Goal: Task Accomplishment & Management: Manage account settings

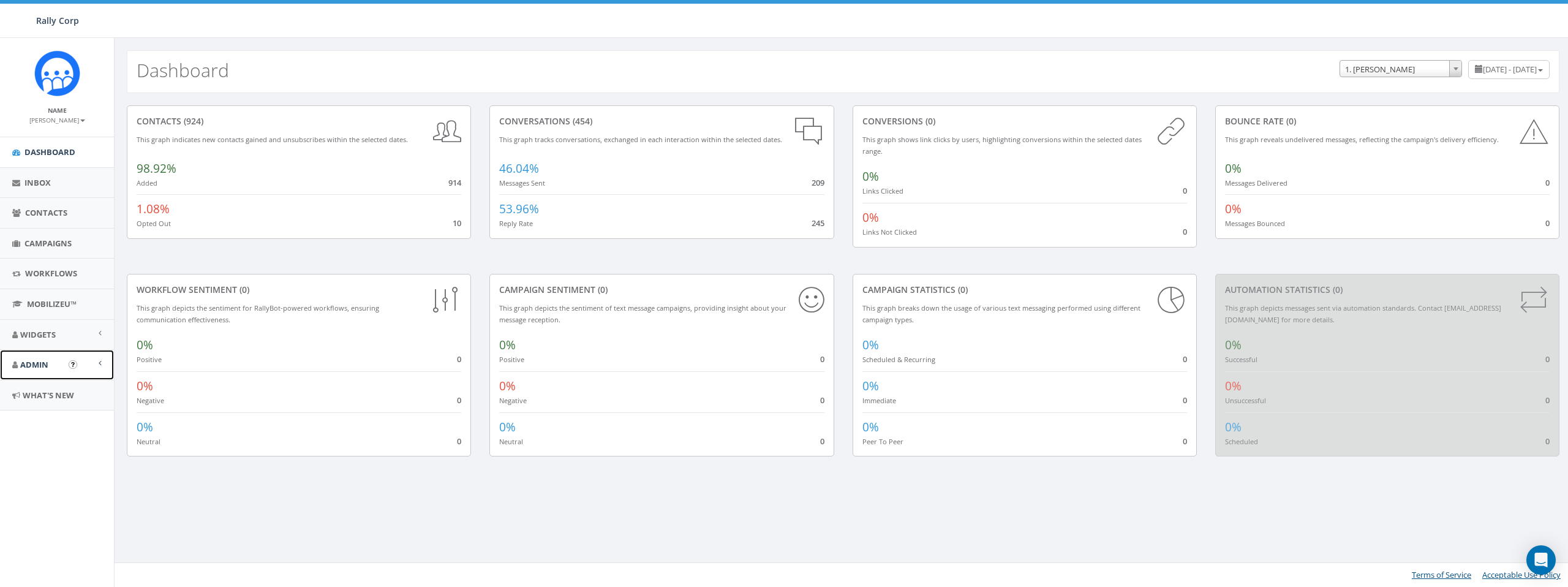
click at [27, 367] on span "Admin" at bounding box center [34, 364] width 28 height 11
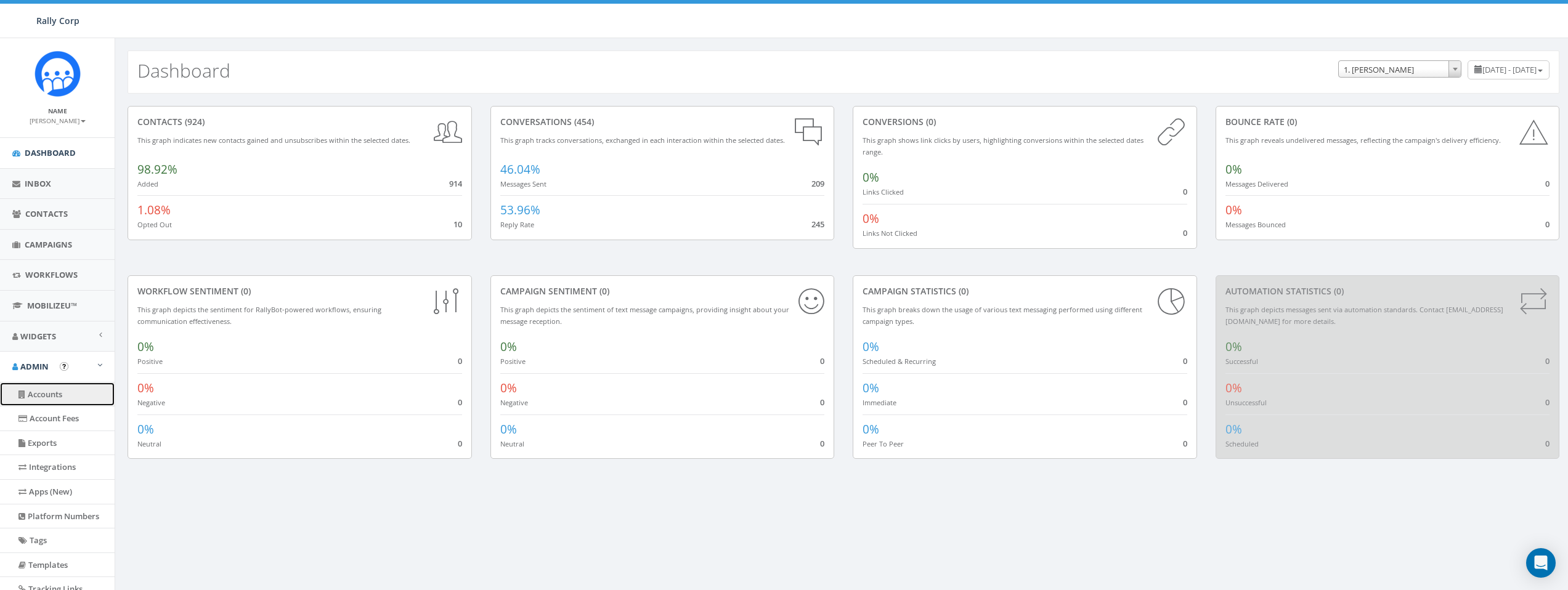
click at [38, 395] on link "Accounts" at bounding box center [57, 394] width 115 height 24
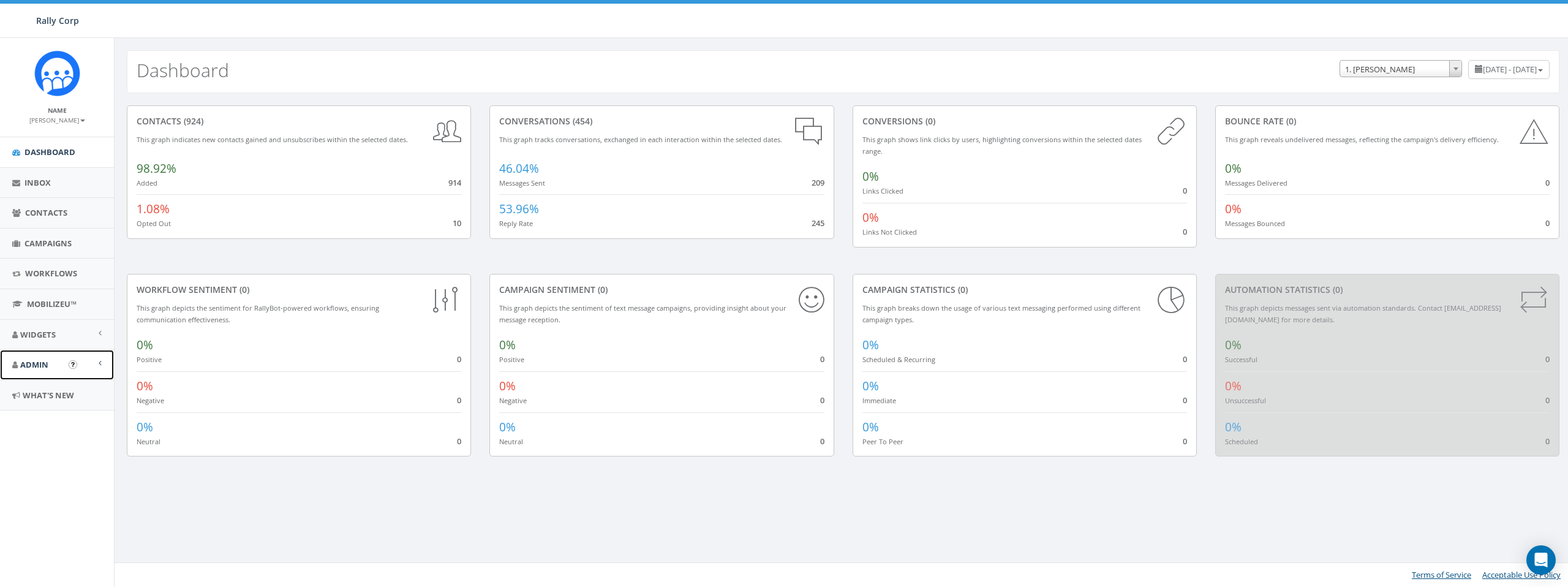
click at [50, 368] on link "Admin" at bounding box center [57, 365] width 114 height 30
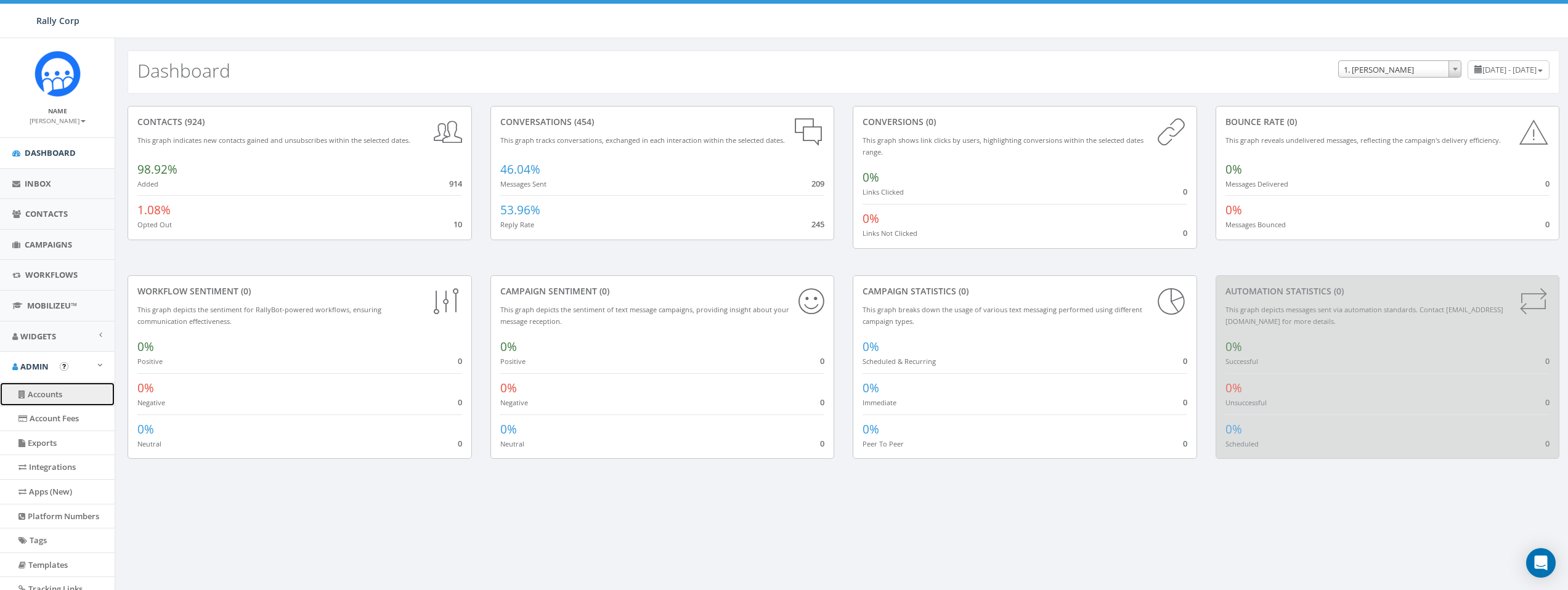
click at [50, 401] on link "Accounts" at bounding box center [57, 394] width 115 height 24
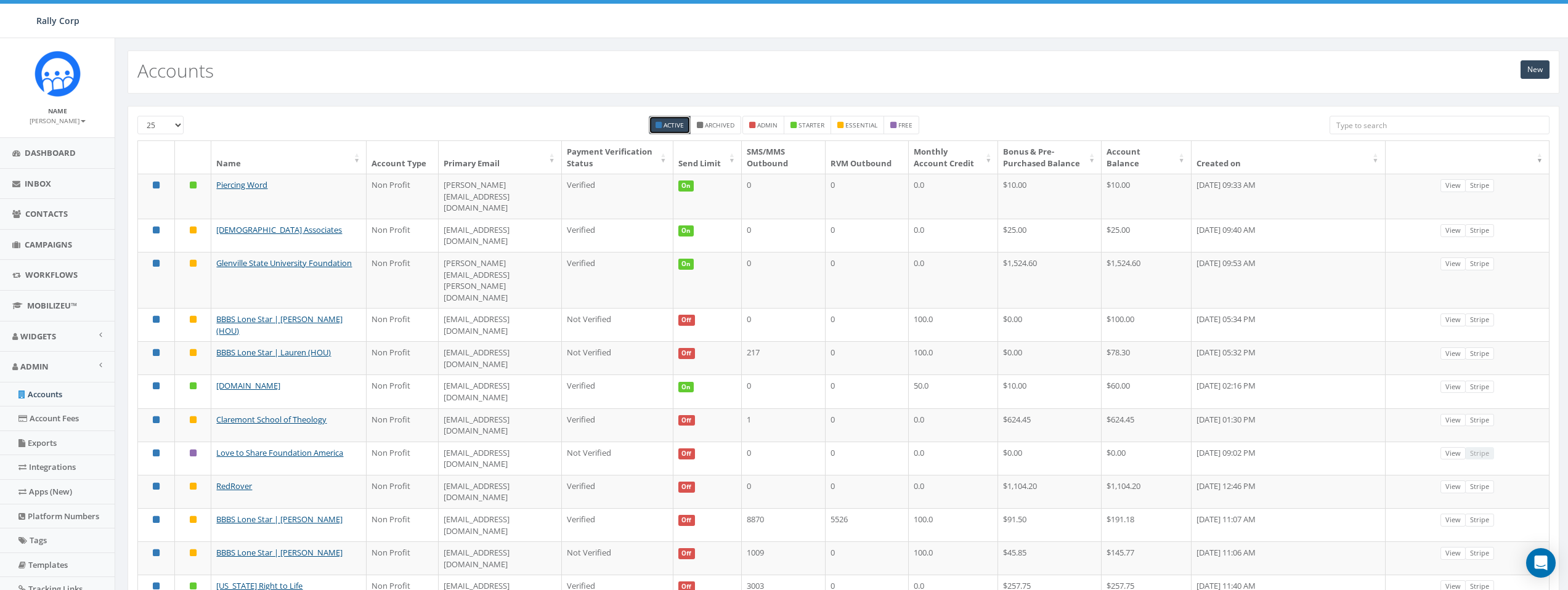
click at [1380, 128] on input "search" at bounding box center [1439, 125] width 220 height 19
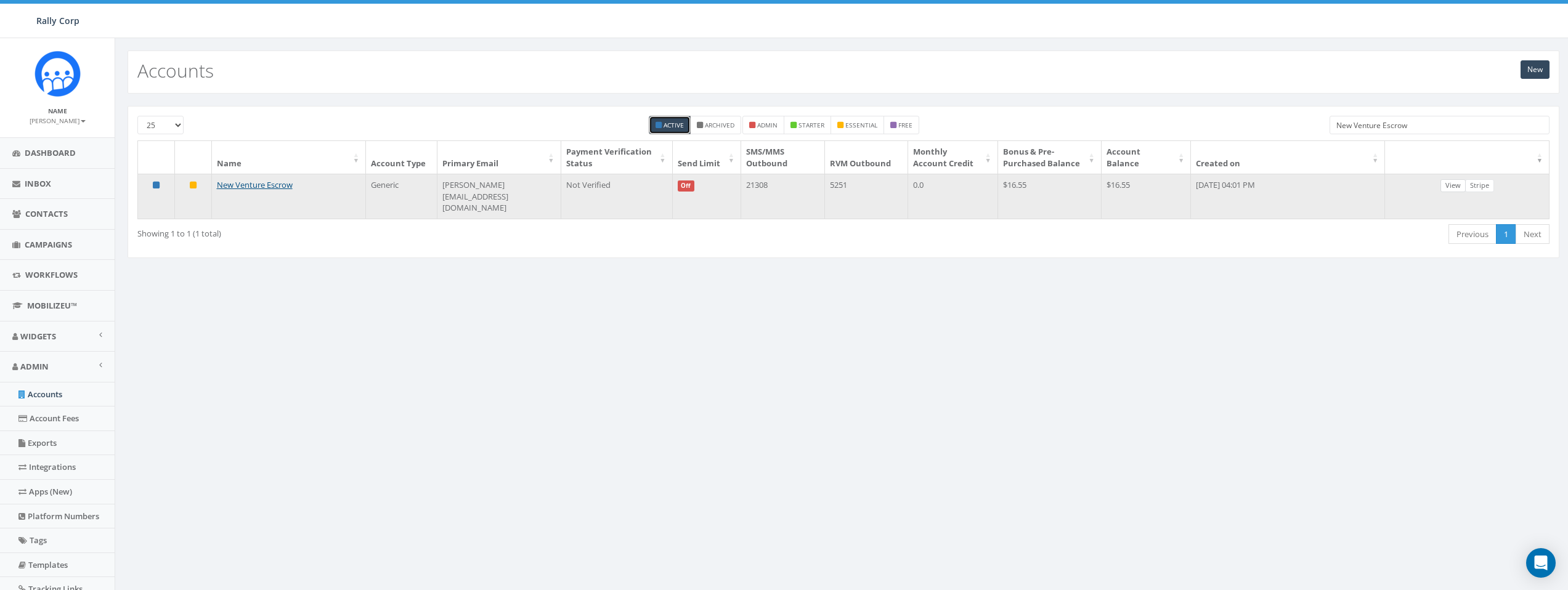
type input "New Venture Escrow"
click at [1466, 185] on link "View" at bounding box center [1453, 186] width 25 height 13
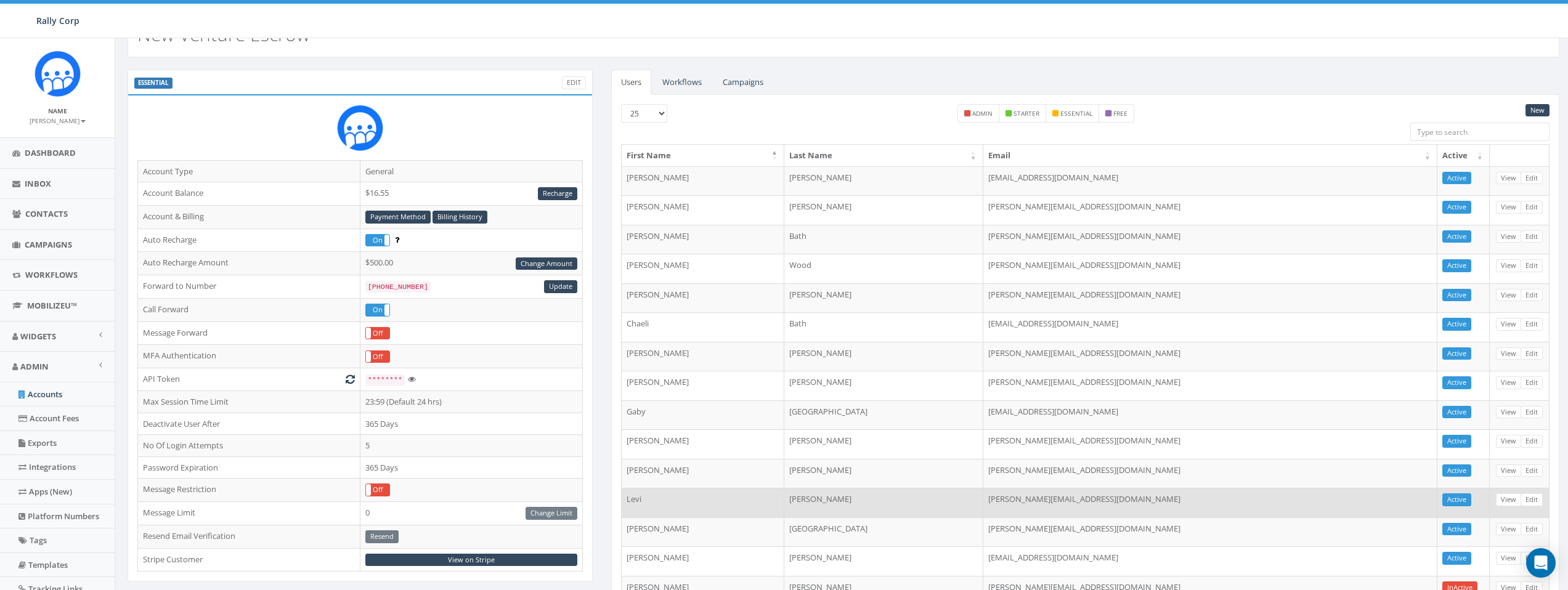
scroll to position [35, 0]
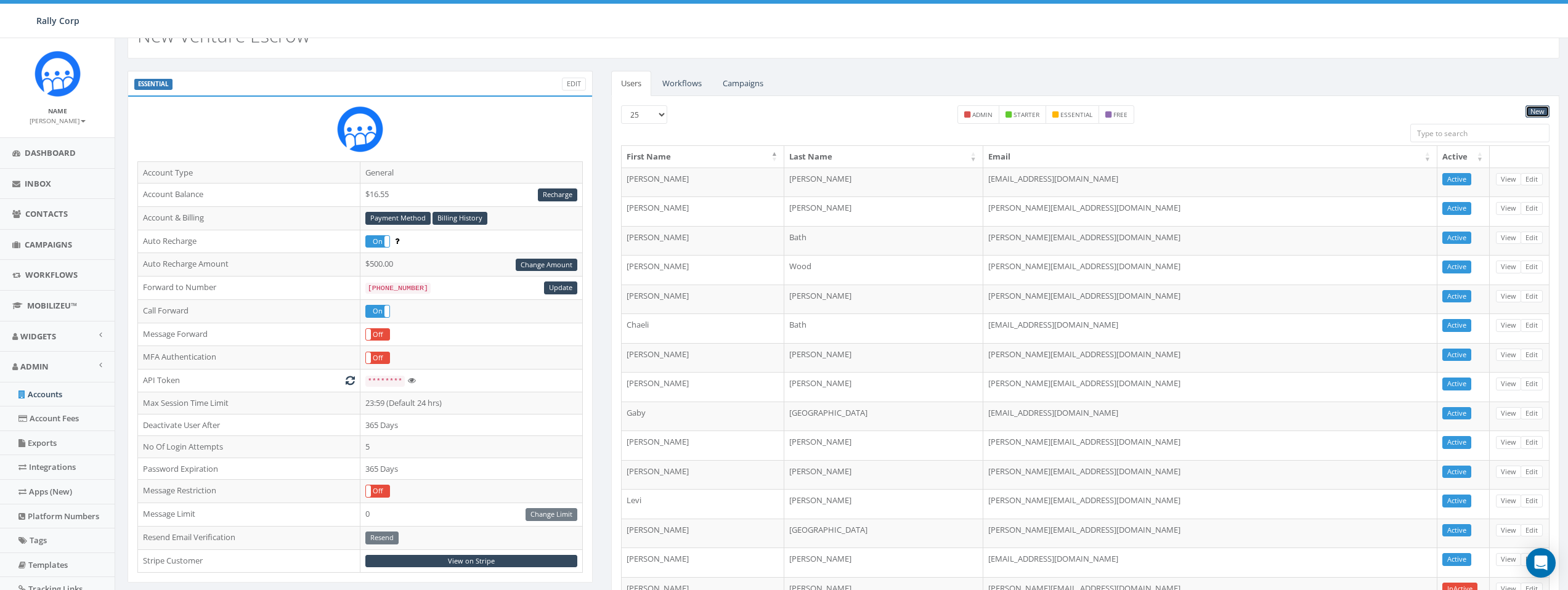
click at [1537, 109] on link "New" at bounding box center [1537, 112] width 24 height 13
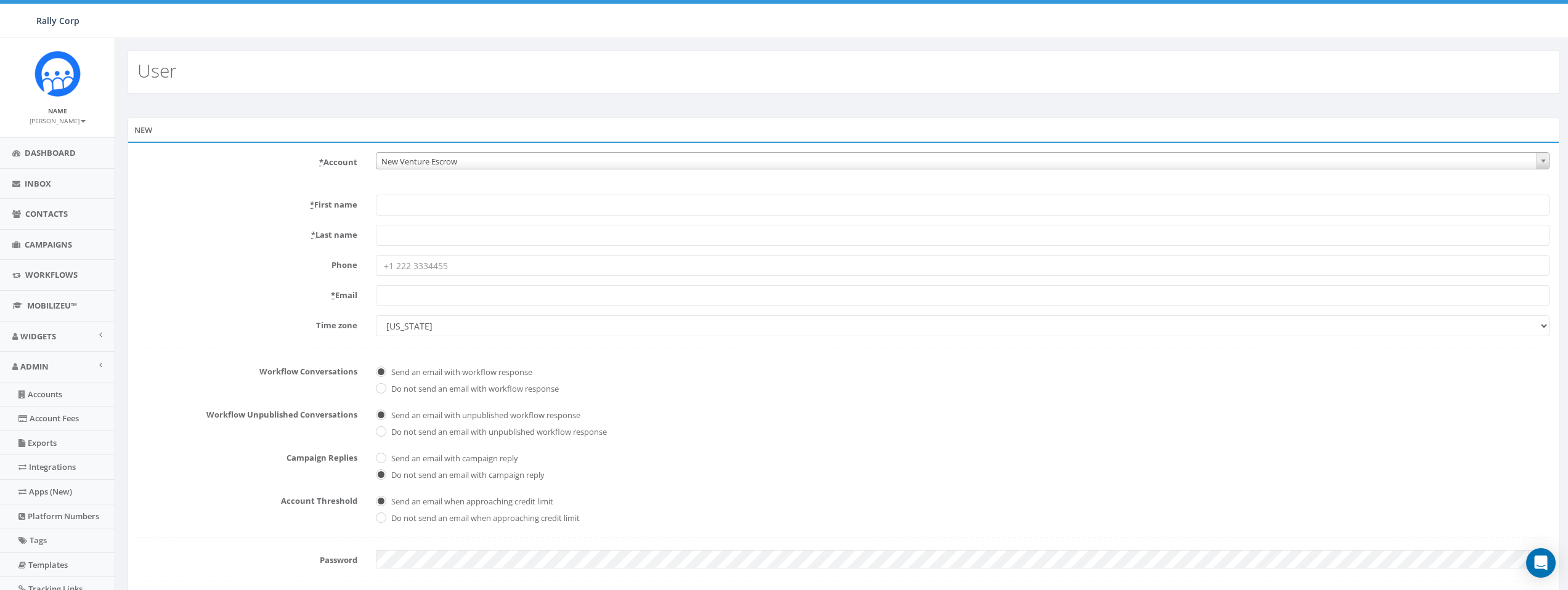
click at [494, 302] on input "* Email" at bounding box center [963, 295] width 1174 height 21
paste input "[PERSON_NAME][EMAIL_ADDRESS][DOMAIN_NAME]"
type input "[PERSON_NAME][EMAIL_ADDRESS][DOMAIN_NAME]"
click at [503, 213] on input "* First name" at bounding box center [963, 205] width 1174 height 21
type input "Julie"
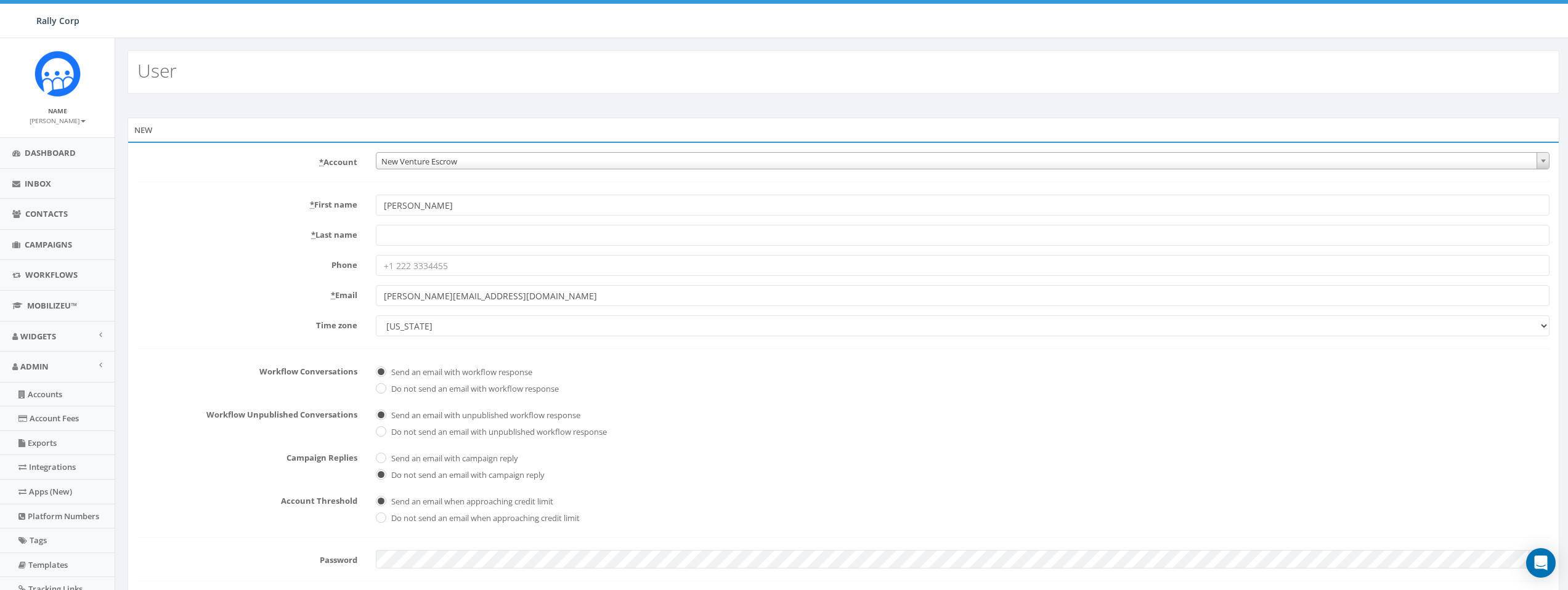
paste input "Ekstrom"
type input "Ekstrom"
click at [776, 359] on form "* Account 10,000 Degrees 10 CAN, Inc. 180 Skate 1. James Martin 2Life Communiti…" at bounding box center [844, 383] width 1412 height 462
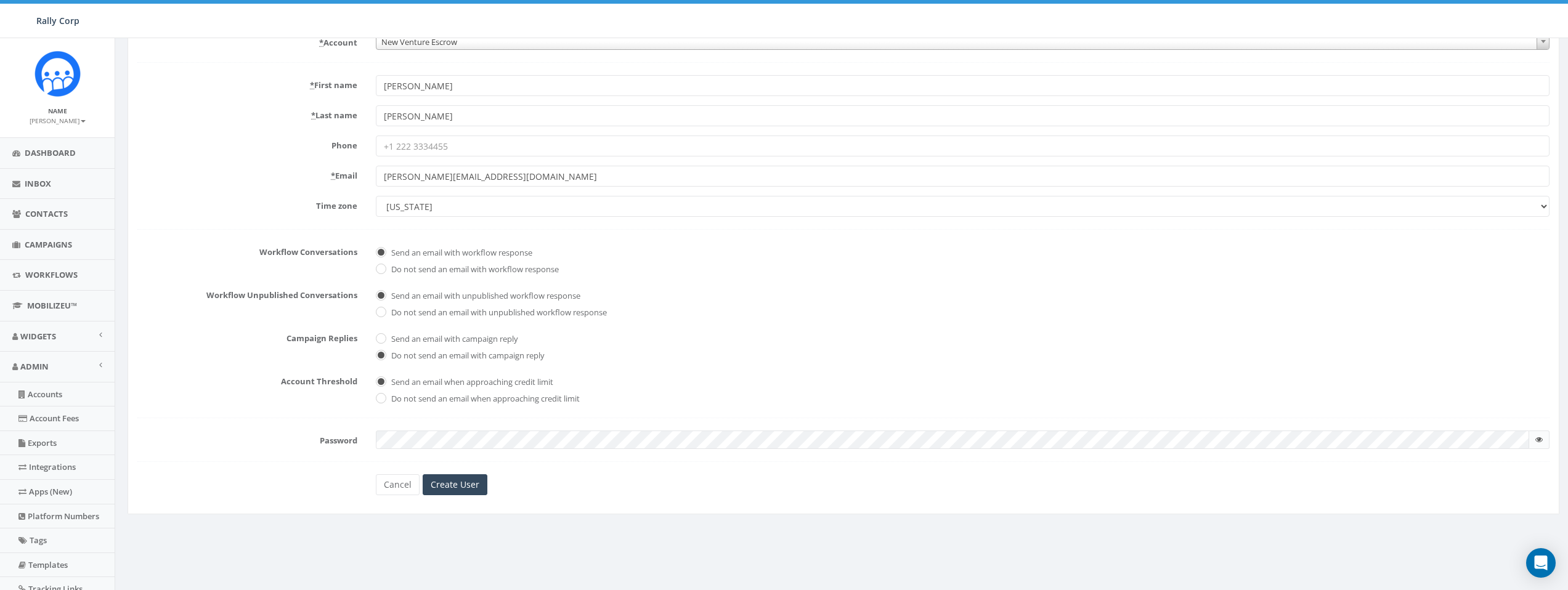
scroll to position [122, 0]
checkbox input "true"
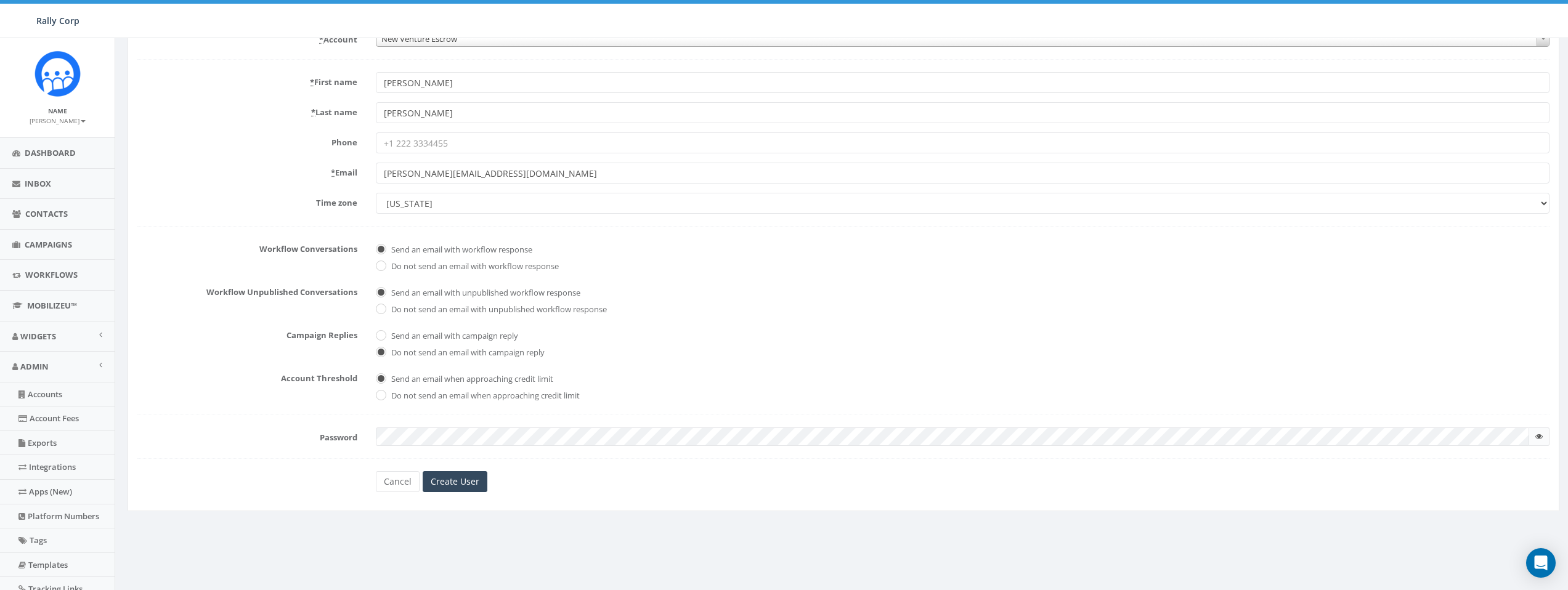
checkbox input "true"
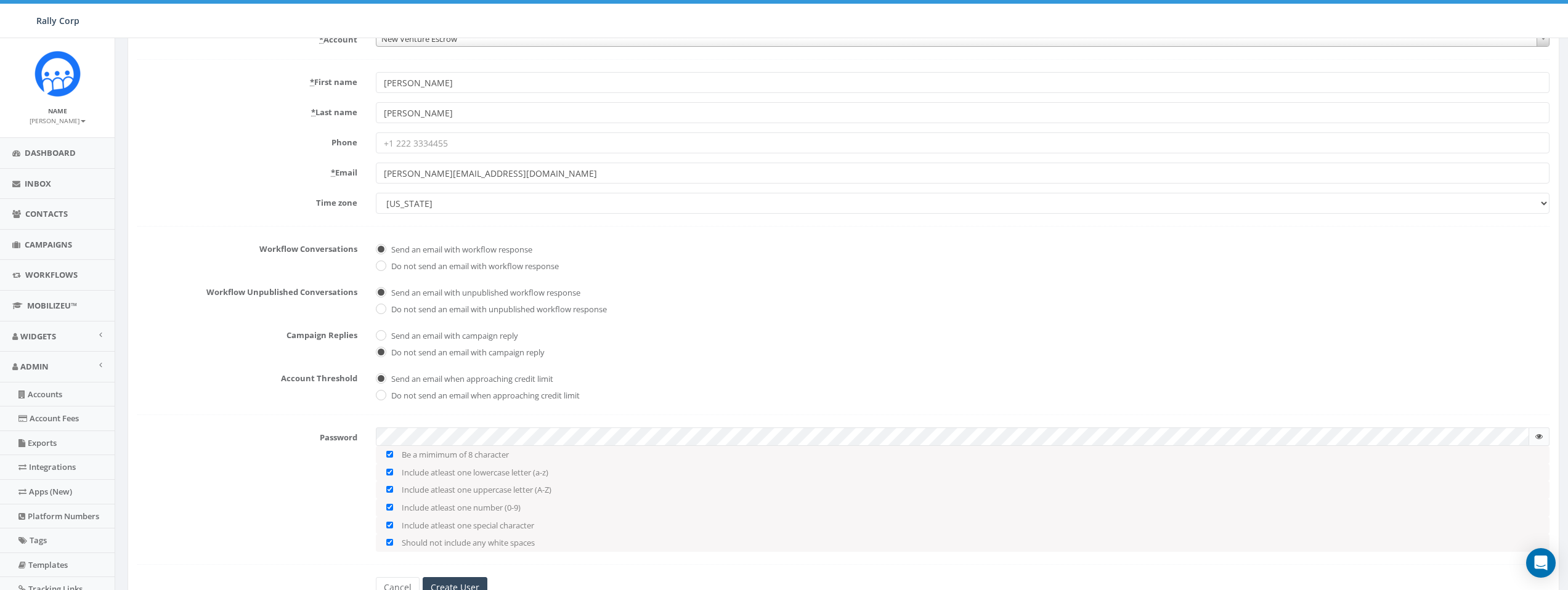
click at [313, 495] on div "Password Be a mimimum of 8 character Include atleast one lowercase letter (a-z)…" at bounding box center [843, 489] width 1430 height 124
click at [727, 372] on span "Send an email when approaching credit limit" at bounding box center [963, 377] width 1174 height 17
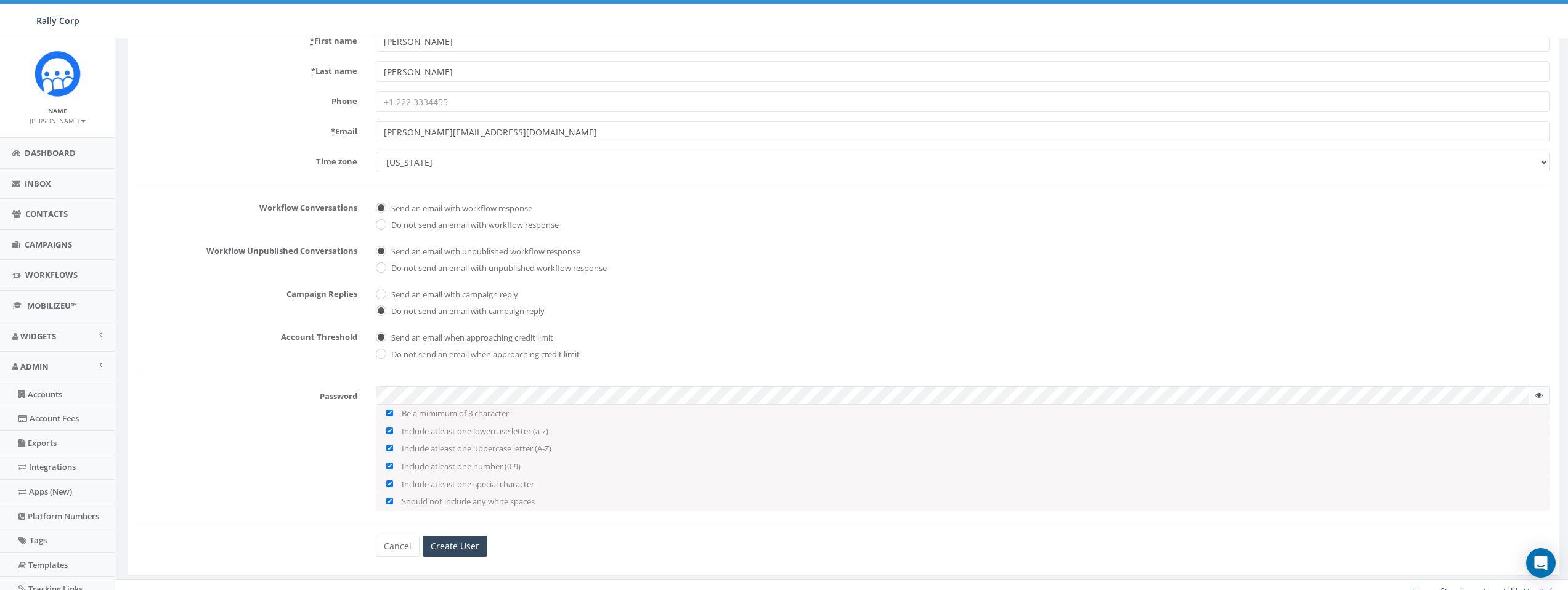
scroll to position [177, 0]
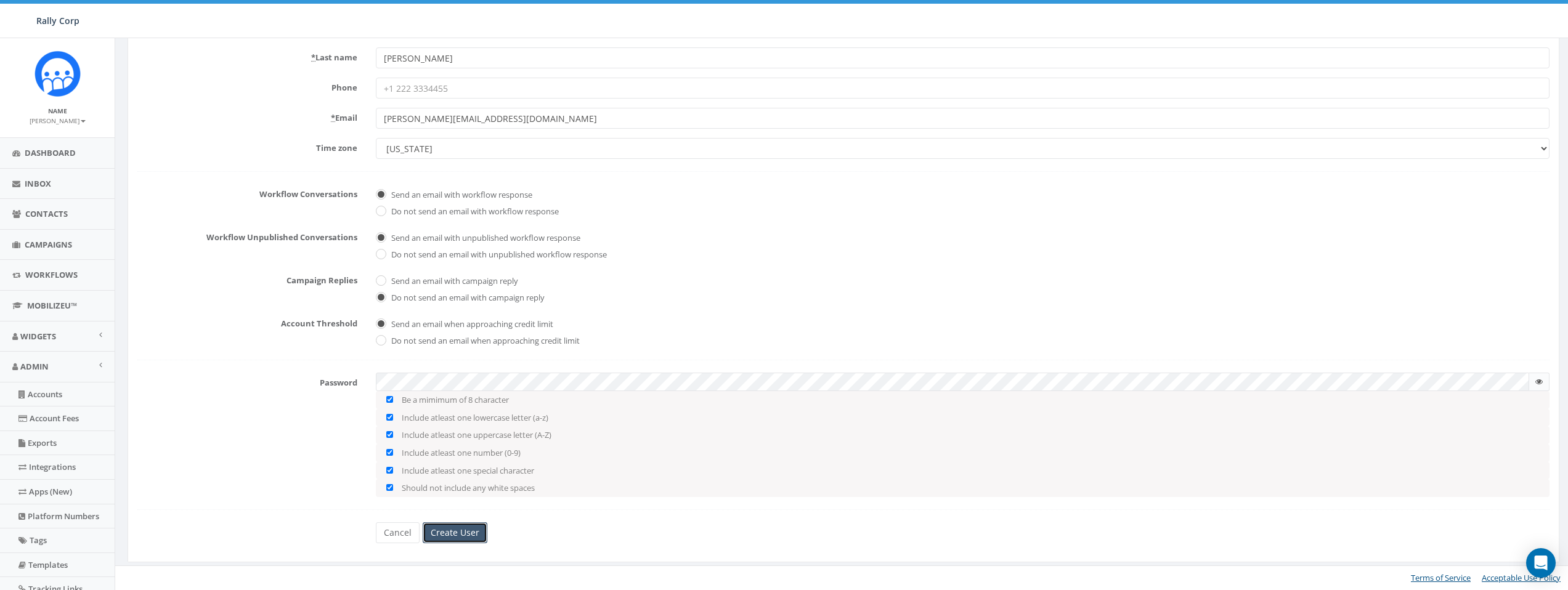
click at [471, 539] on input "Create User" at bounding box center [455, 532] width 65 height 21
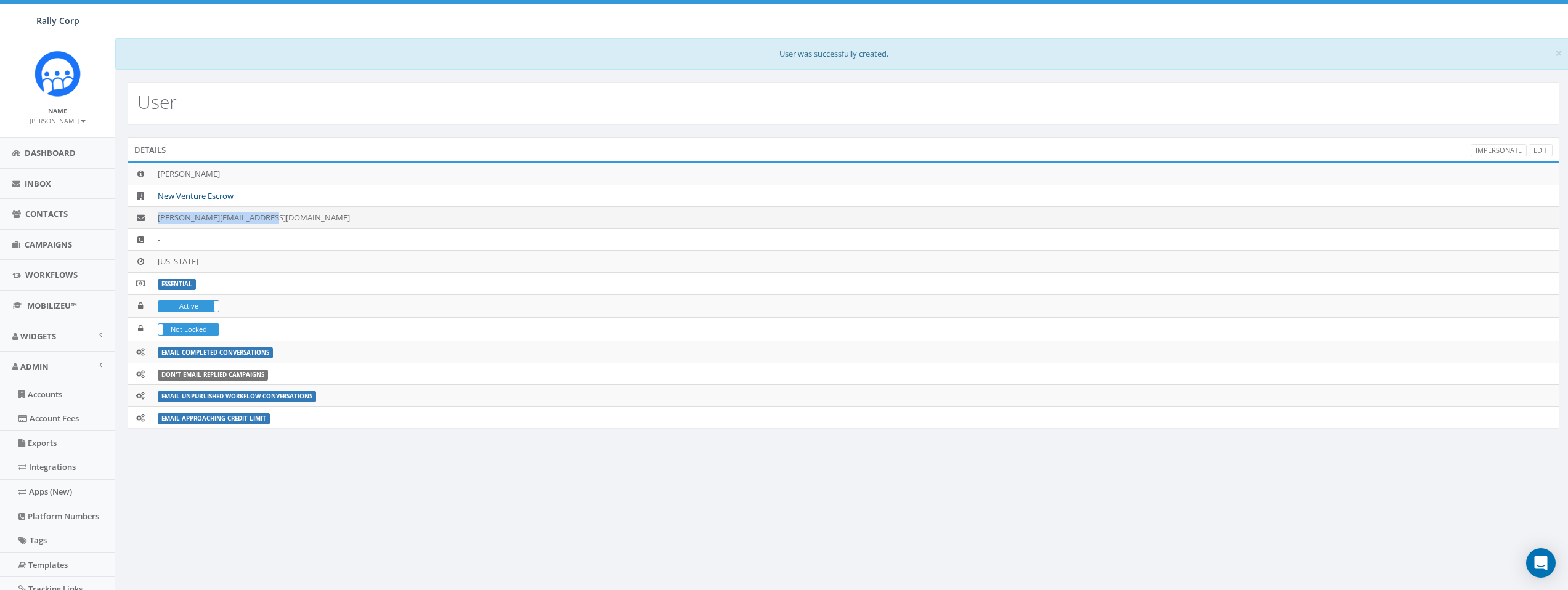
drag, startPoint x: 274, startPoint y: 219, endPoint x: 154, endPoint y: 219, distance: 120.0
click at [154, 219] on td "[PERSON_NAME][EMAIL_ADDRESS][DOMAIN_NAME]" at bounding box center [855, 218] width 1406 height 22
copy td "[PERSON_NAME][EMAIL_ADDRESS][DOMAIN_NAME]"
click at [189, 195] on link "New Venture Escrow" at bounding box center [195, 195] width 76 height 11
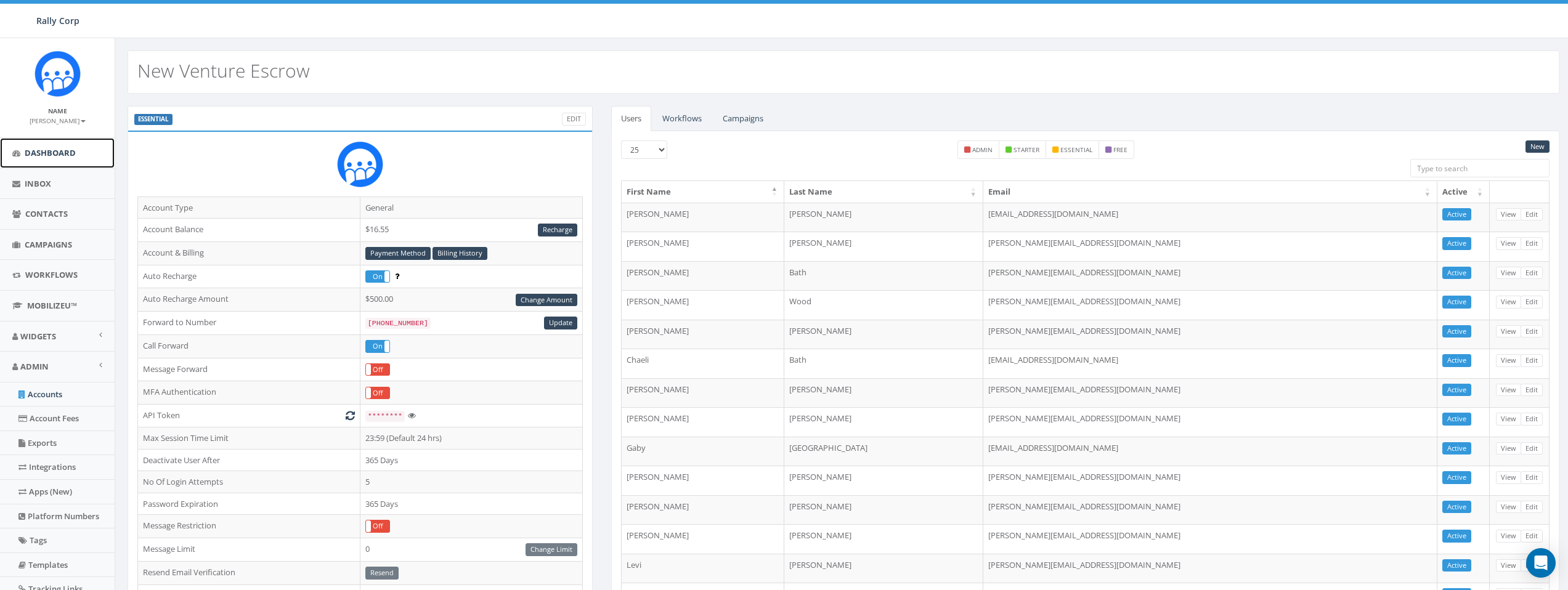
click at [65, 155] on span "Dashboard" at bounding box center [50, 152] width 51 height 11
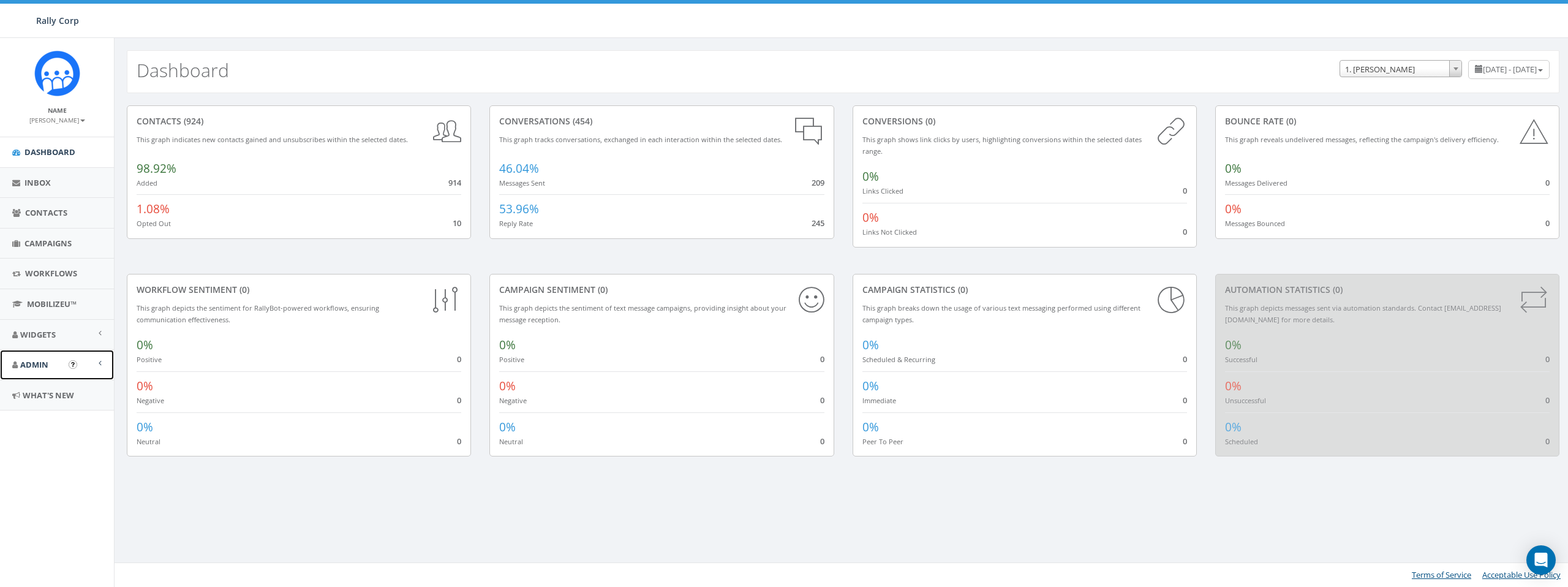
click at [52, 361] on link "Admin" at bounding box center [57, 365] width 114 height 30
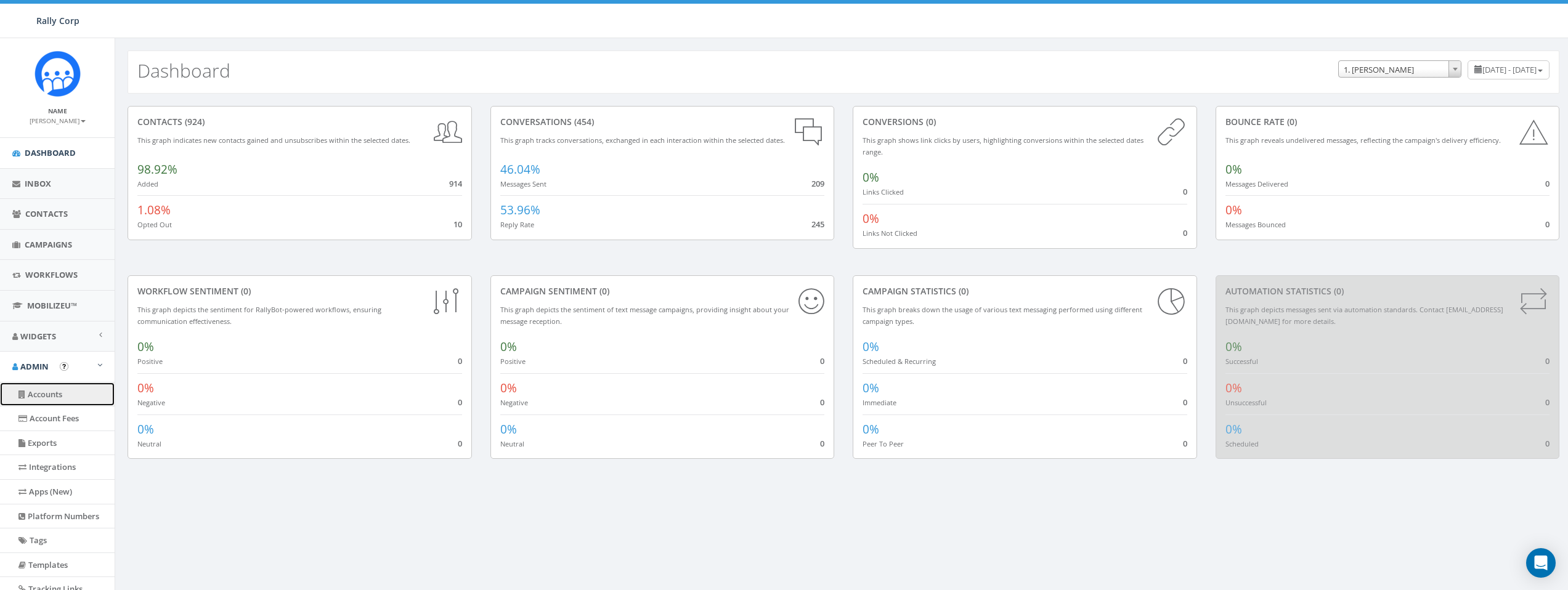
click at [58, 394] on link "Accounts" at bounding box center [57, 394] width 115 height 24
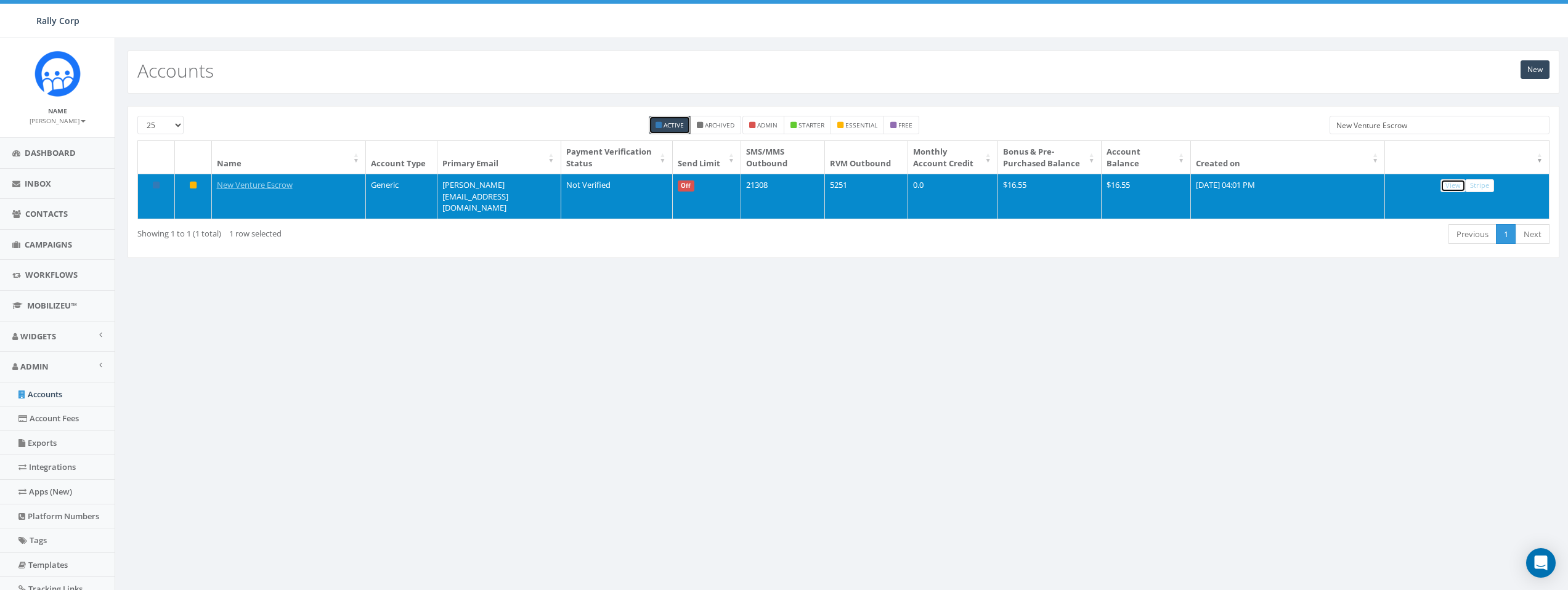
click at [1460, 187] on link "View" at bounding box center [1453, 186] width 25 height 13
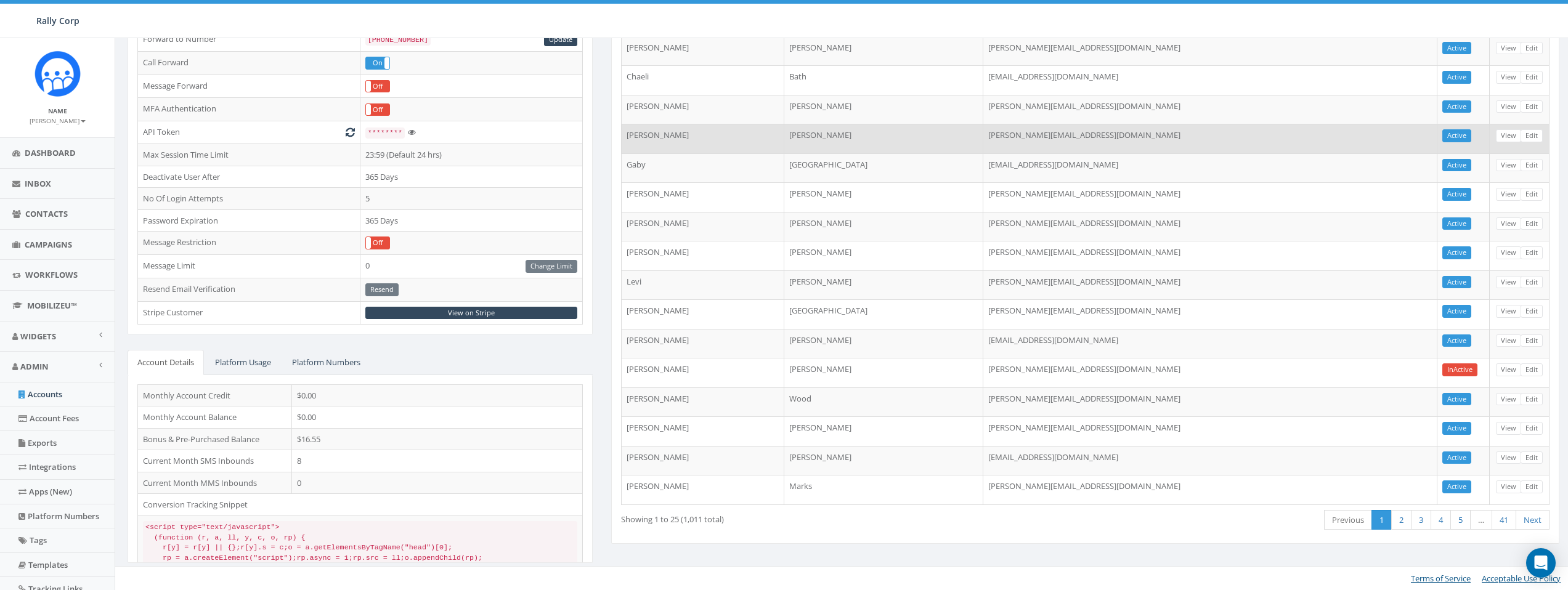
scroll to position [281, 0]
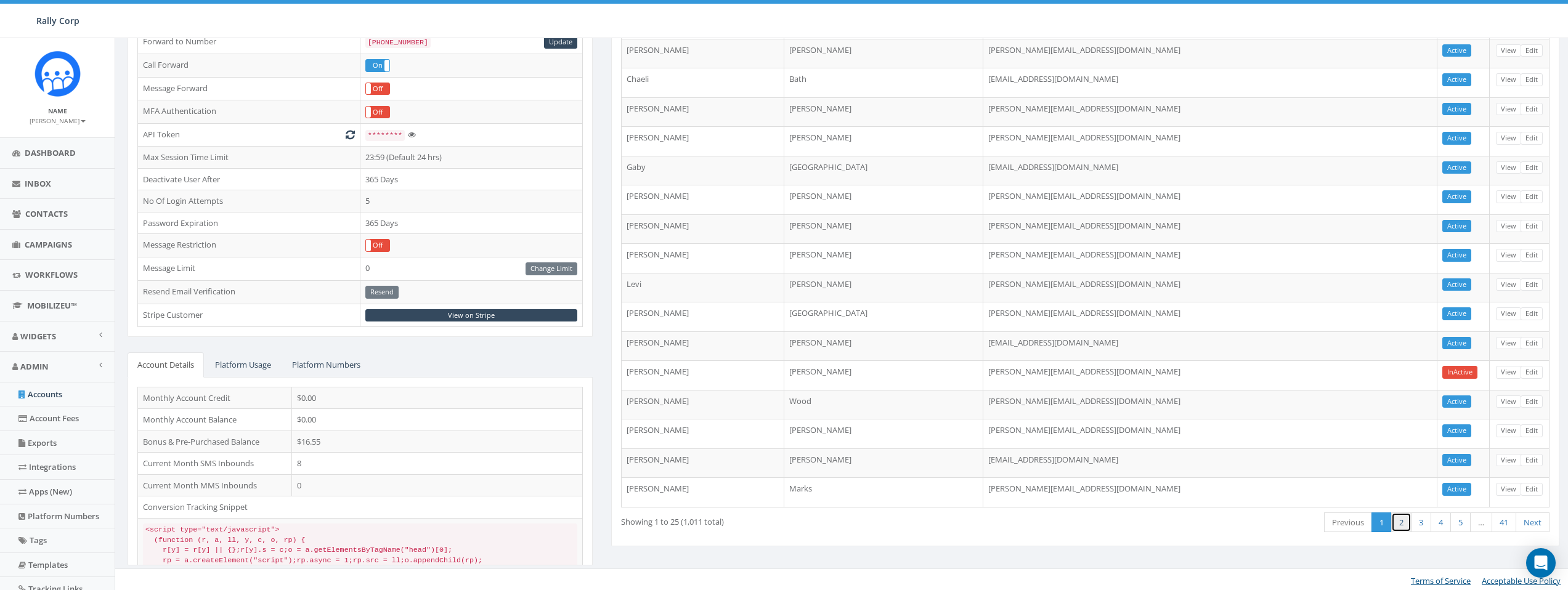
click at [1399, 527] on link "2" at bounding box center [1402, 522] width 20 height 20
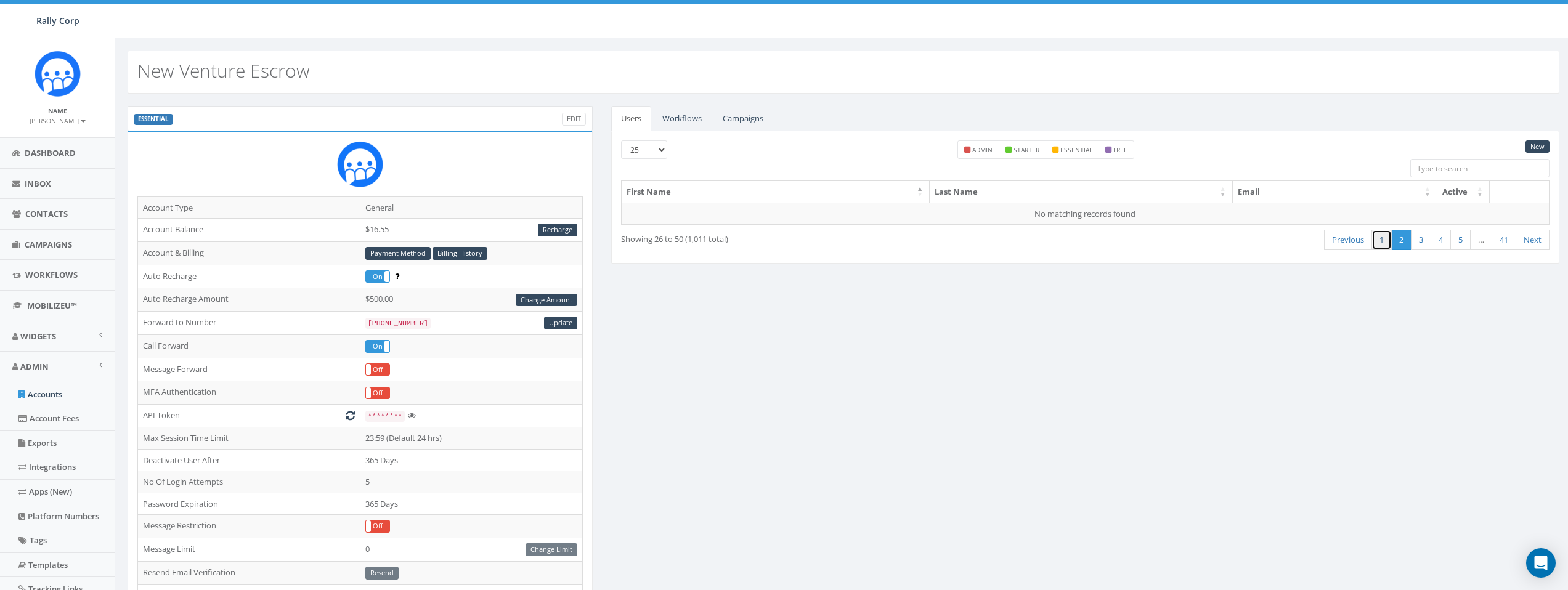
click at [1381, 239] on link "1" at bounding box center [1381, 240] width 20 height 20
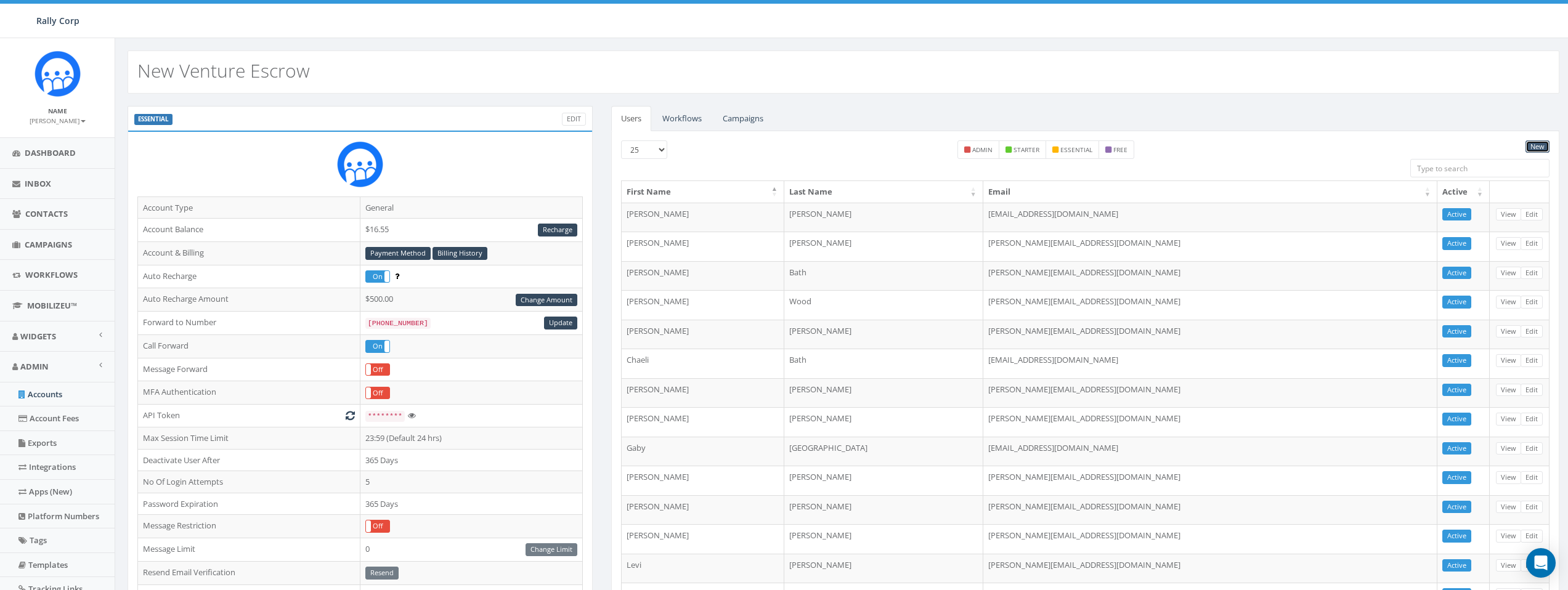
click at [1535, 147] on link "New" at bounding box center [1537, 147] width 24 height 13
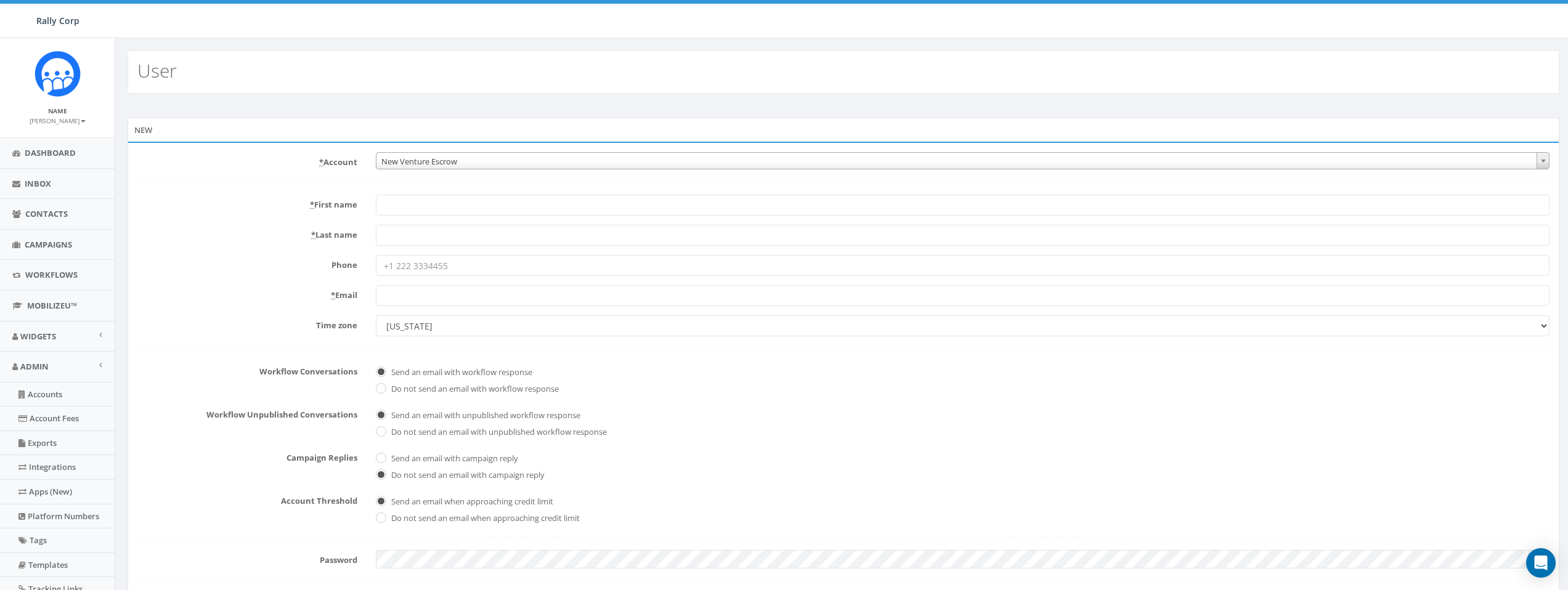
click at [598, 297] on input "* Email" at bounding box center [963, 295] width 1174 height 21
paste input "[PERSON_NAME][EMAIL_ADDRESS][DOMAIN_NAME]"
type input "[PERSON_NAME][EMAIL_ADDRESS][DOMAIN_NAME]"
click at [548, 205] on input "* First name" at bounding box center [963, 205] width 1174 height 21
type input "[PERSON_NAME]"
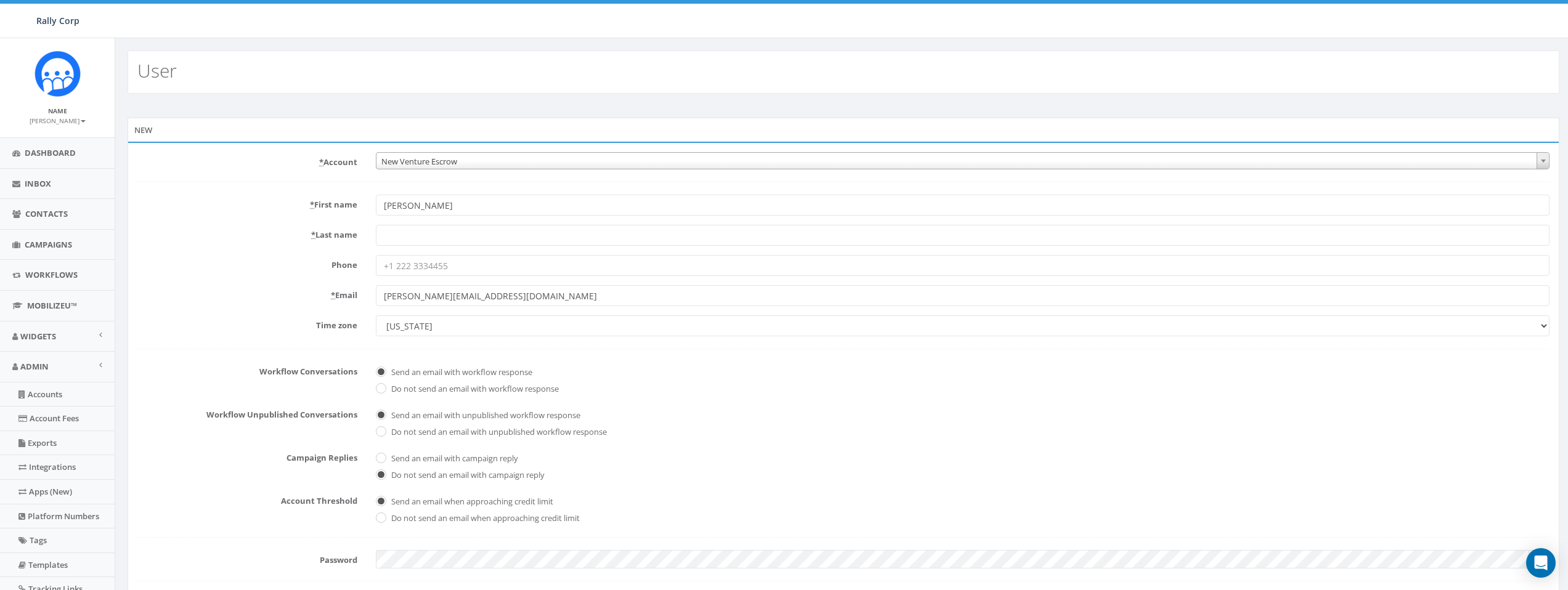
paste input "[GEOGRAPHIC_DATA]"
type input "[GEOGRAPHIC_DATA]"
click at [842, 436] on span "Do not send an email with unpublished workflow response" at bounding box center [963, 431] width 1174 height 17
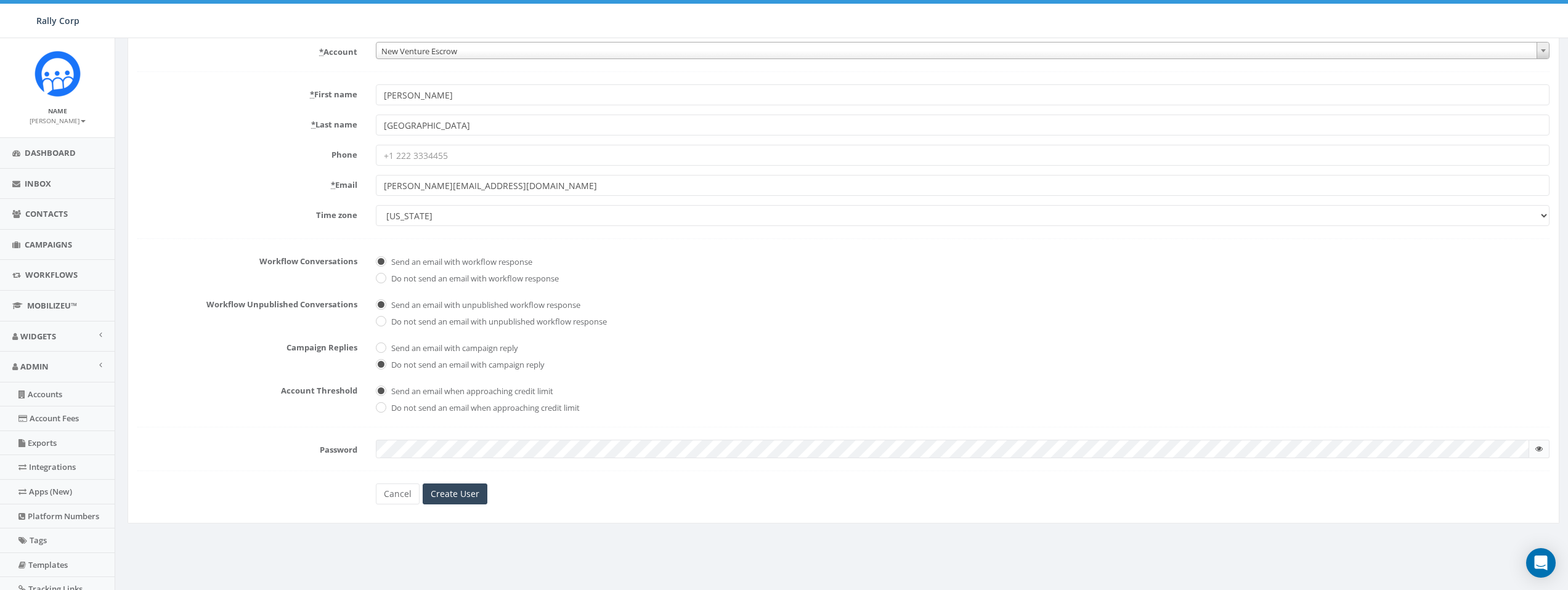
scroll to position [151, 0]
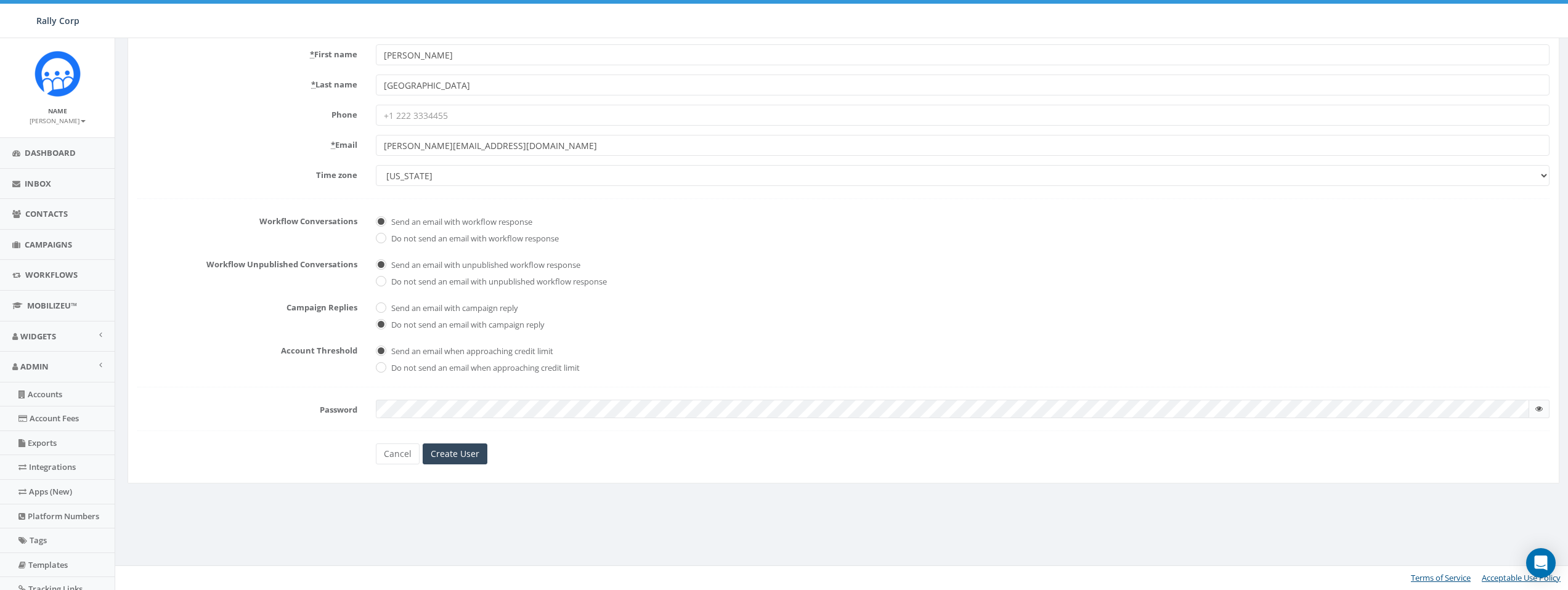
checkbox input "true"
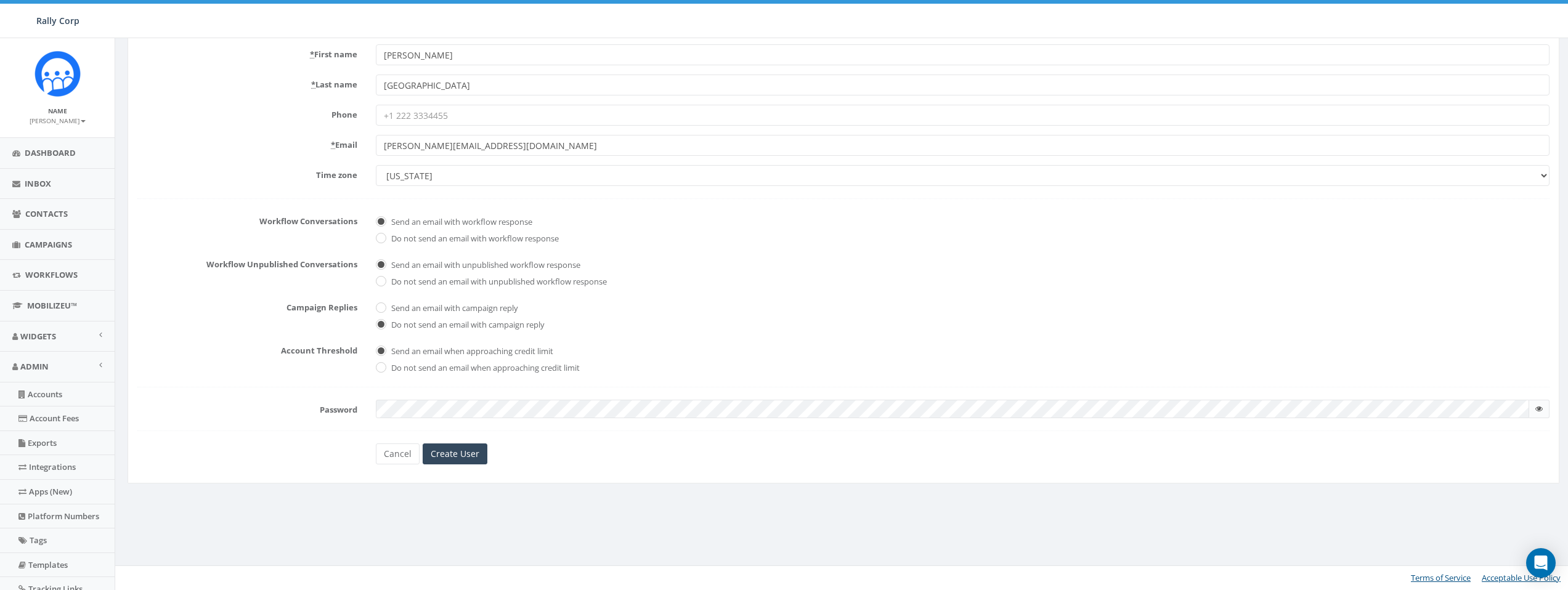
checkbox input "true"
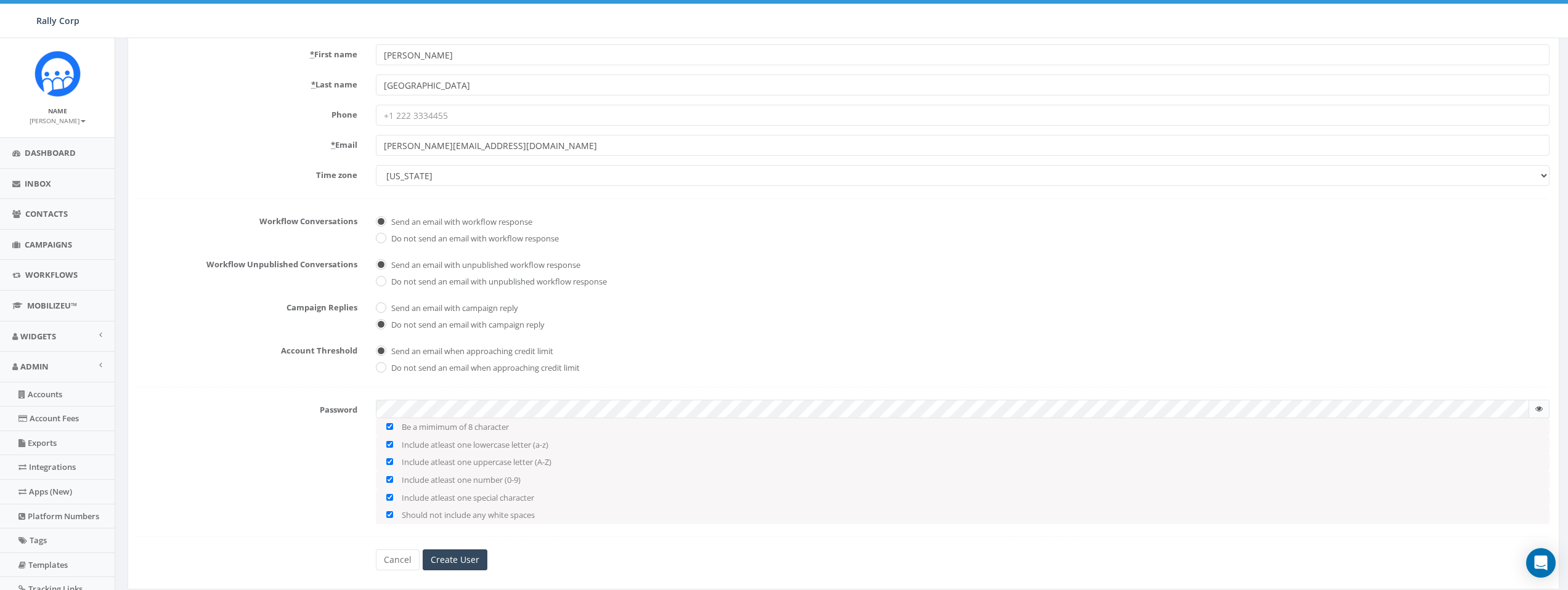
click at [736, 319] on span "Do not send an email with campaign reply" at bounding box center [963, 323] width 1174 height 17
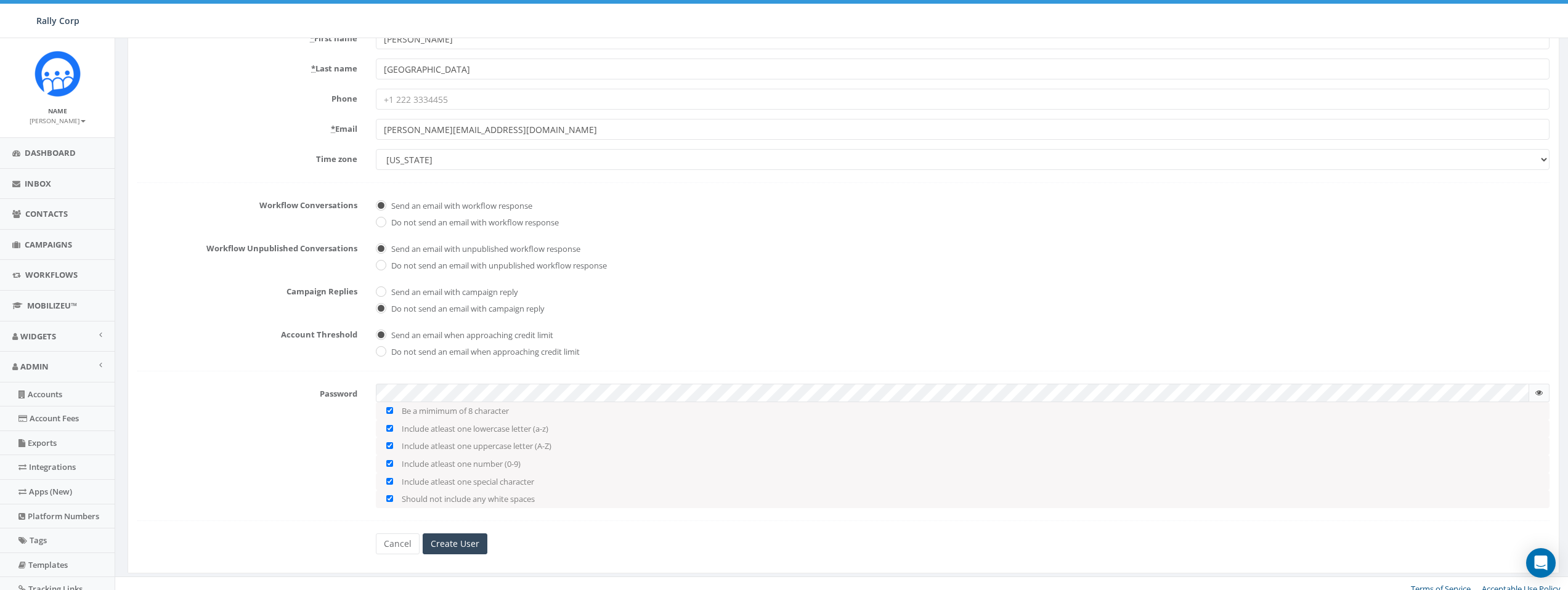
scroll to position [168, 0]
click at [458, 546] on input "Create User" at bounding box center [455, 542] width 65 height 21
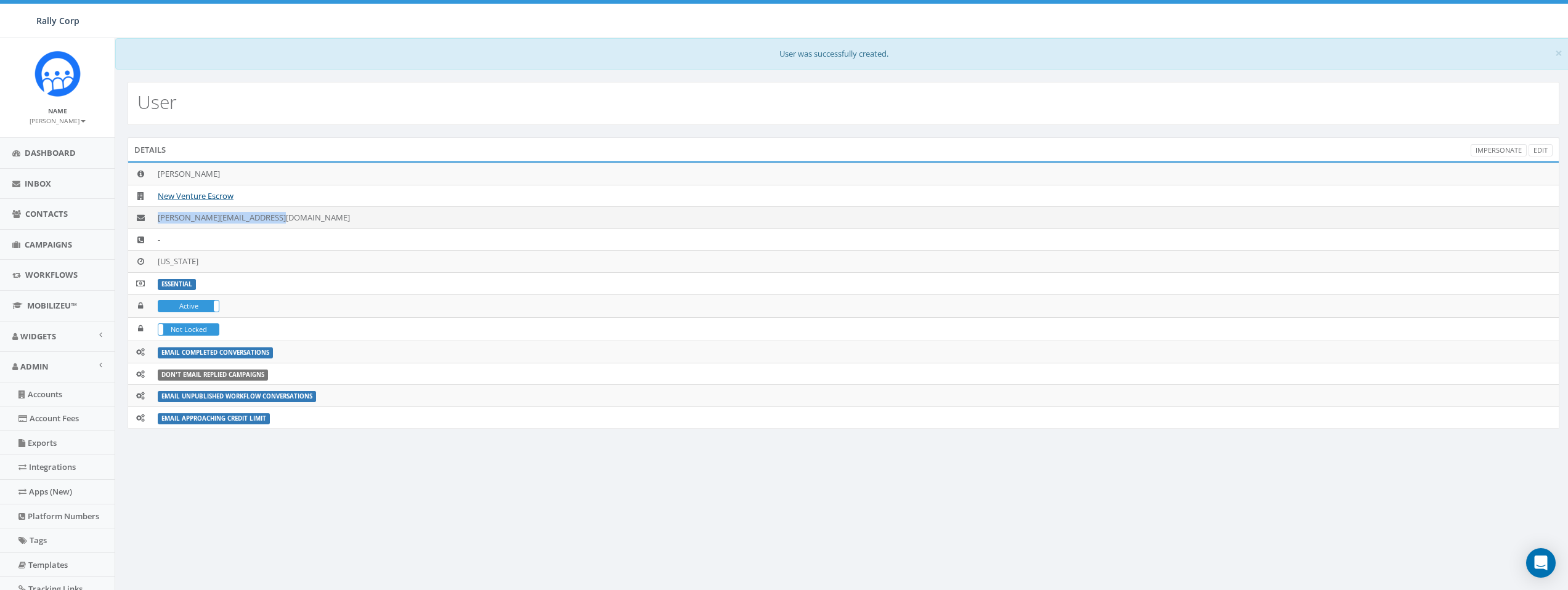
drag, startPoint x: 291, startPoint y: 217, endPoint x: 158, endPoint y: 223, distance: 133.1
click at [158, 223] on td "anthony@newventureescrow.com" at bounding box center [855, 218] width 1406 height 22
copy td "anthony@newventureescrow.com"
click at [53, 404] on link "Accounts" at bounding box center [57, 394] width 115 height 24
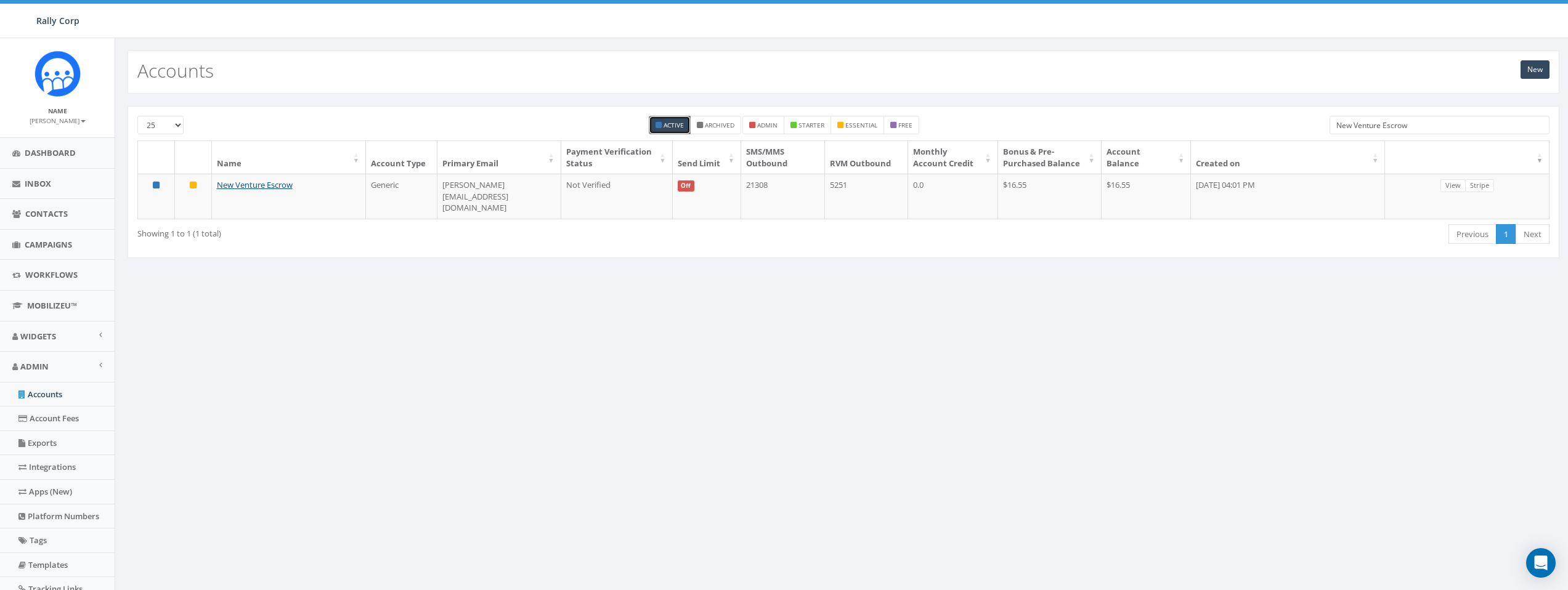
click at [1417, 120] on input "New Venture Escrow" at bounding box center [1439, 125] width 220 height 19
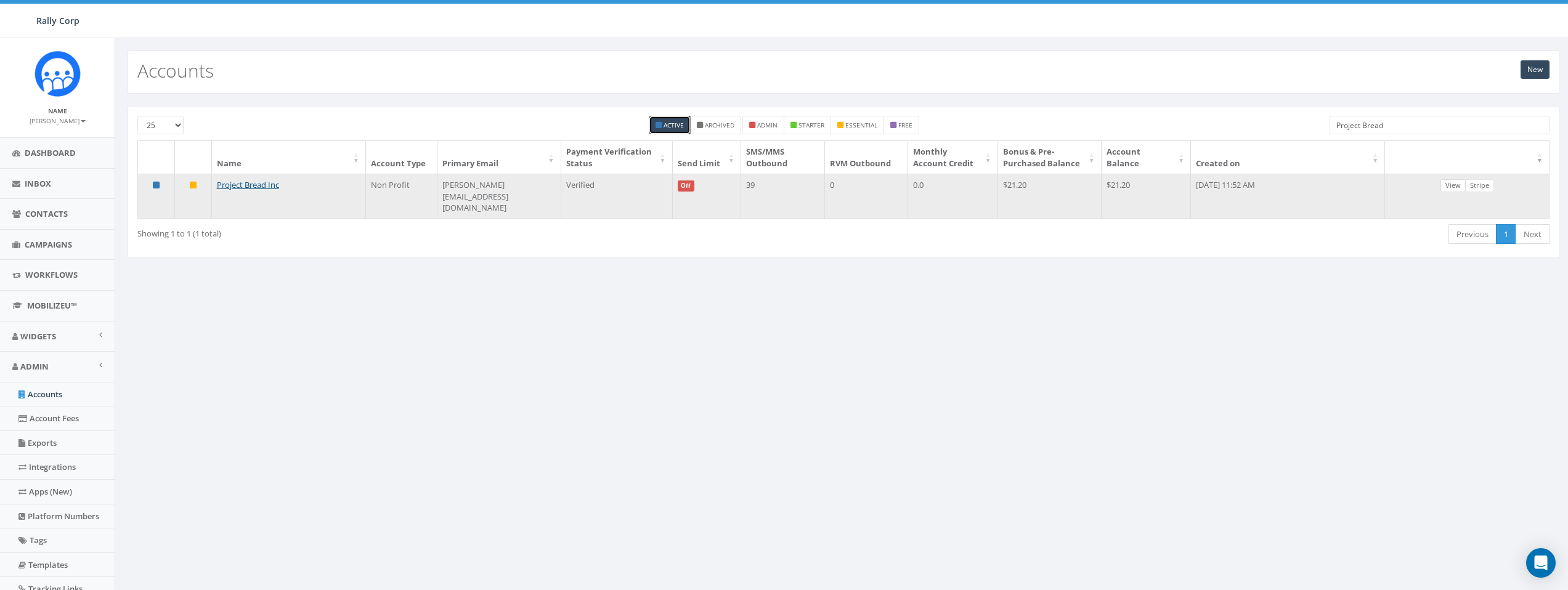
type input "Project Bread"
click at [1456, 192] on link "View" at bounding box center [1453, 186] width 25 height 13
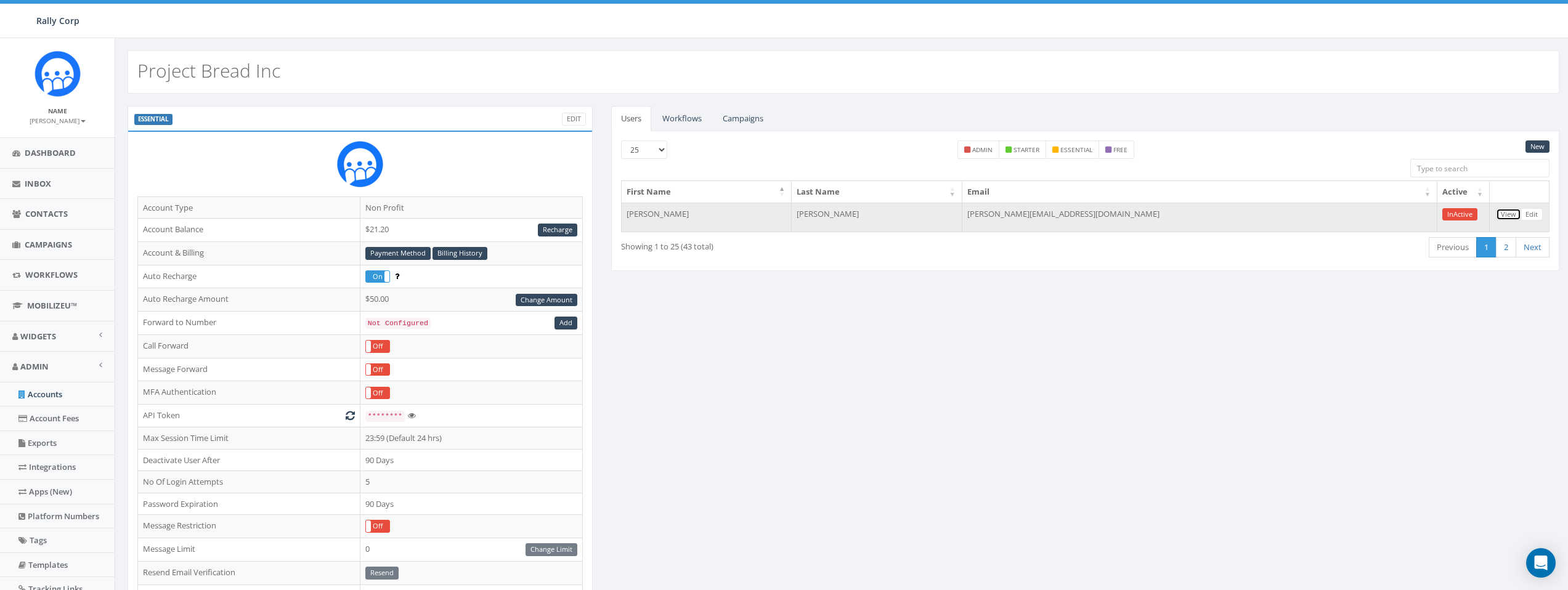
click at [1510, 211] on link "View" at bounding box center [1508, 215] width 25 height 13
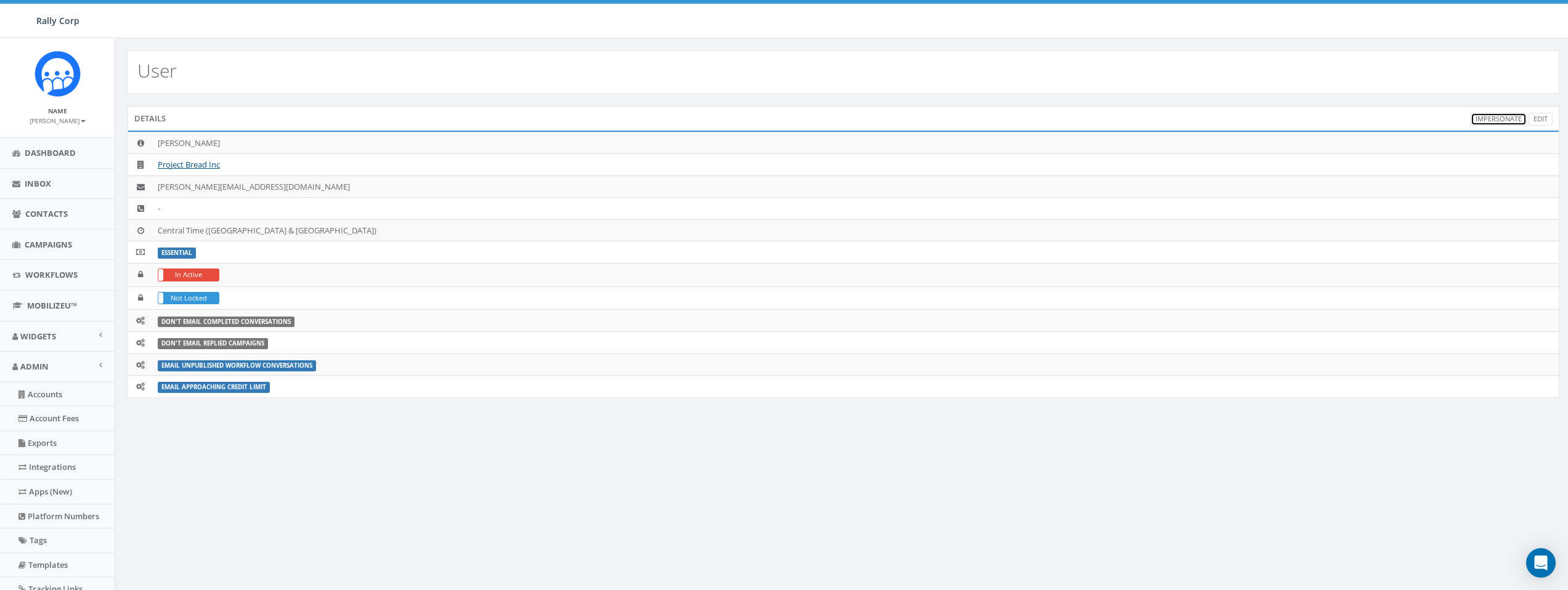
click at [1497, 115] on link "Impersonate" at bounding box center [1499, 119] width 56 height 13
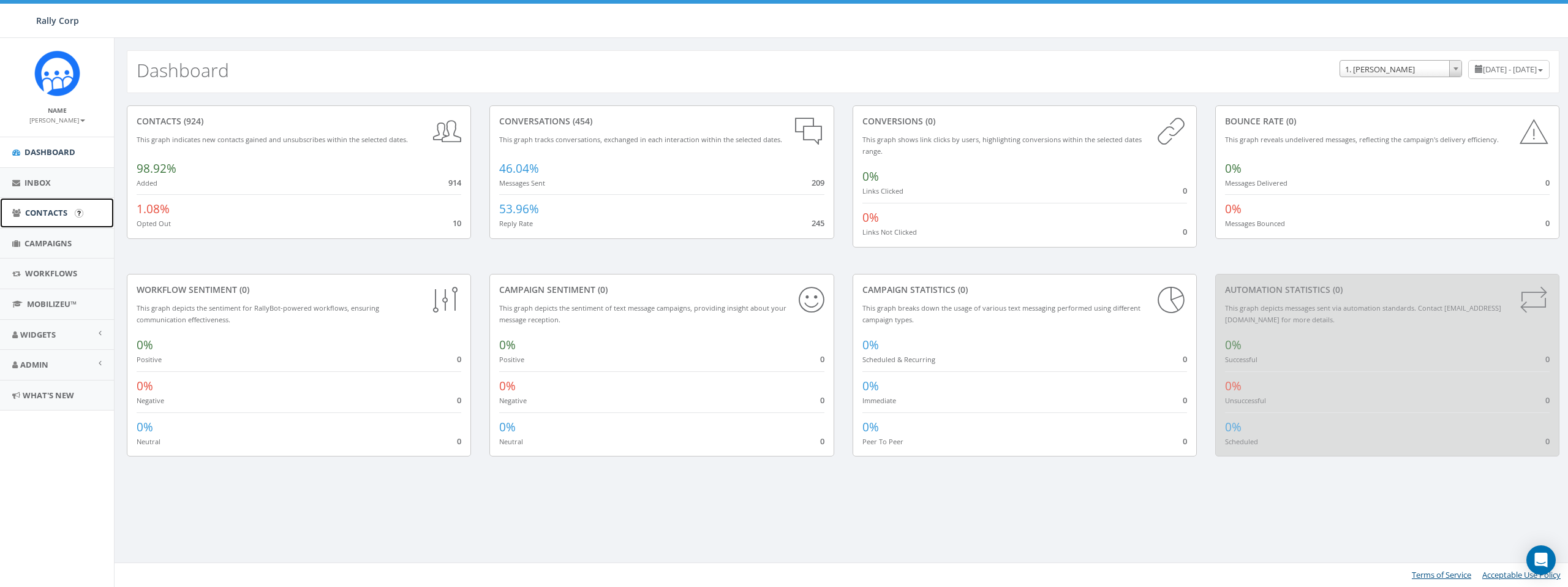
click at [61, 215] on span "Contacts" at bounding box center [46, 212] width 42 height 11
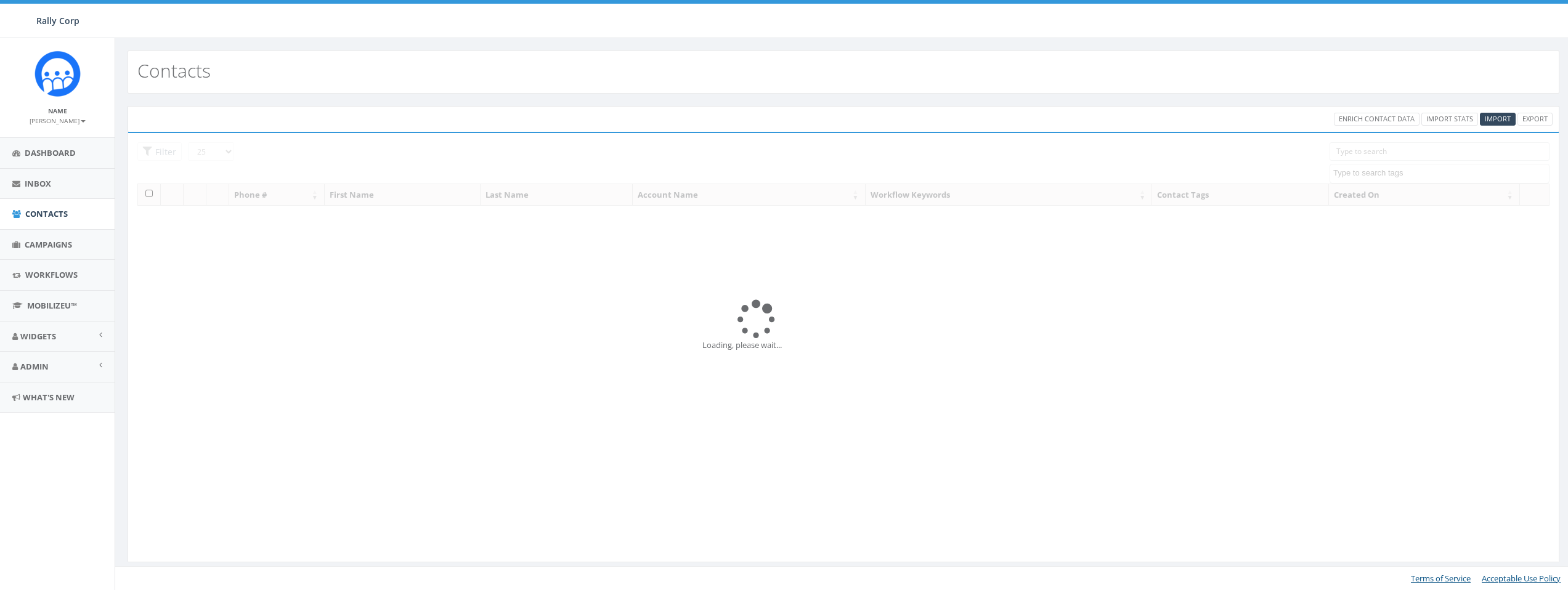
select select
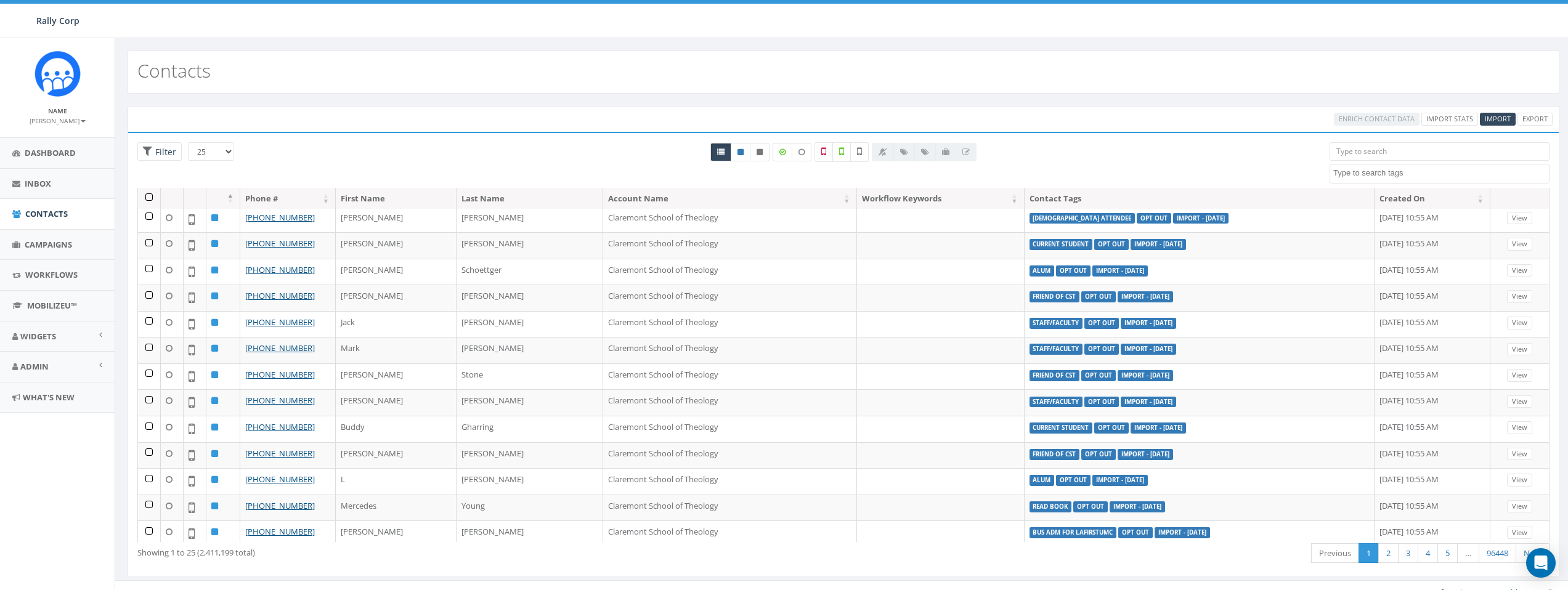
scroll to position [327, 0]
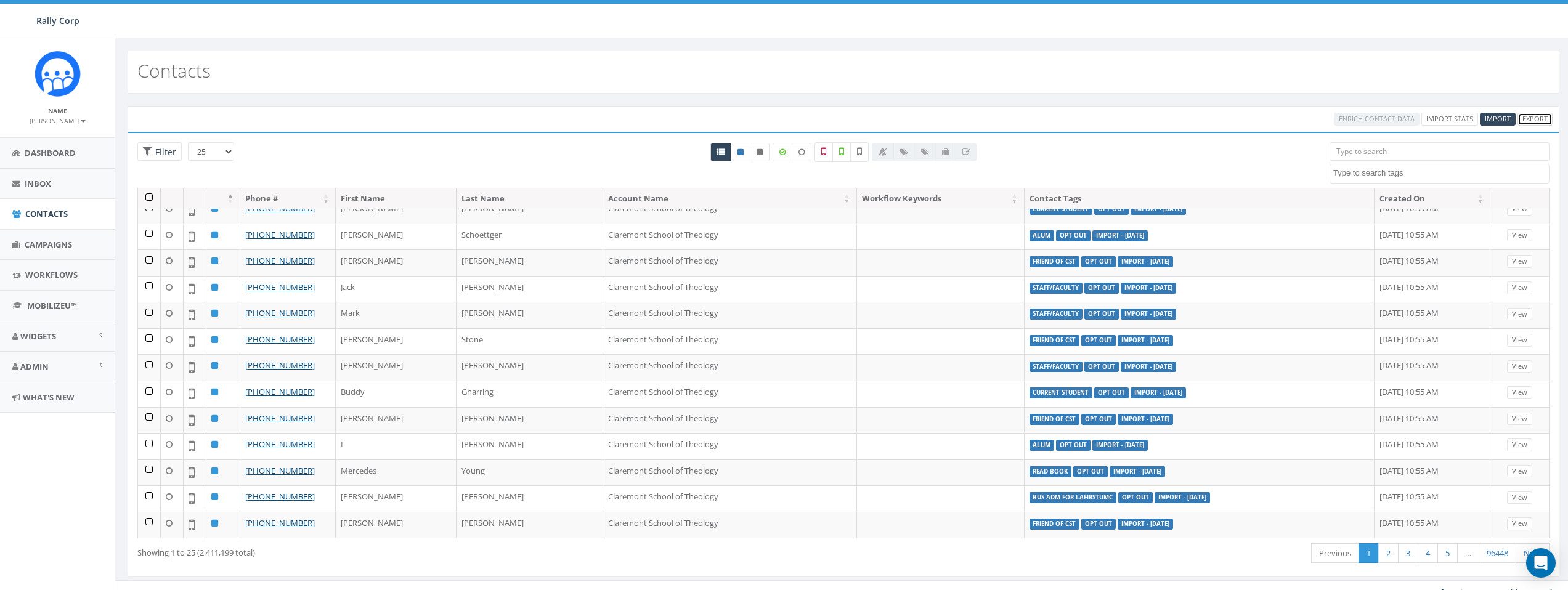
click at [1533, 117] on link "Export" at bounding box center [1535, 119] width 35 height 13
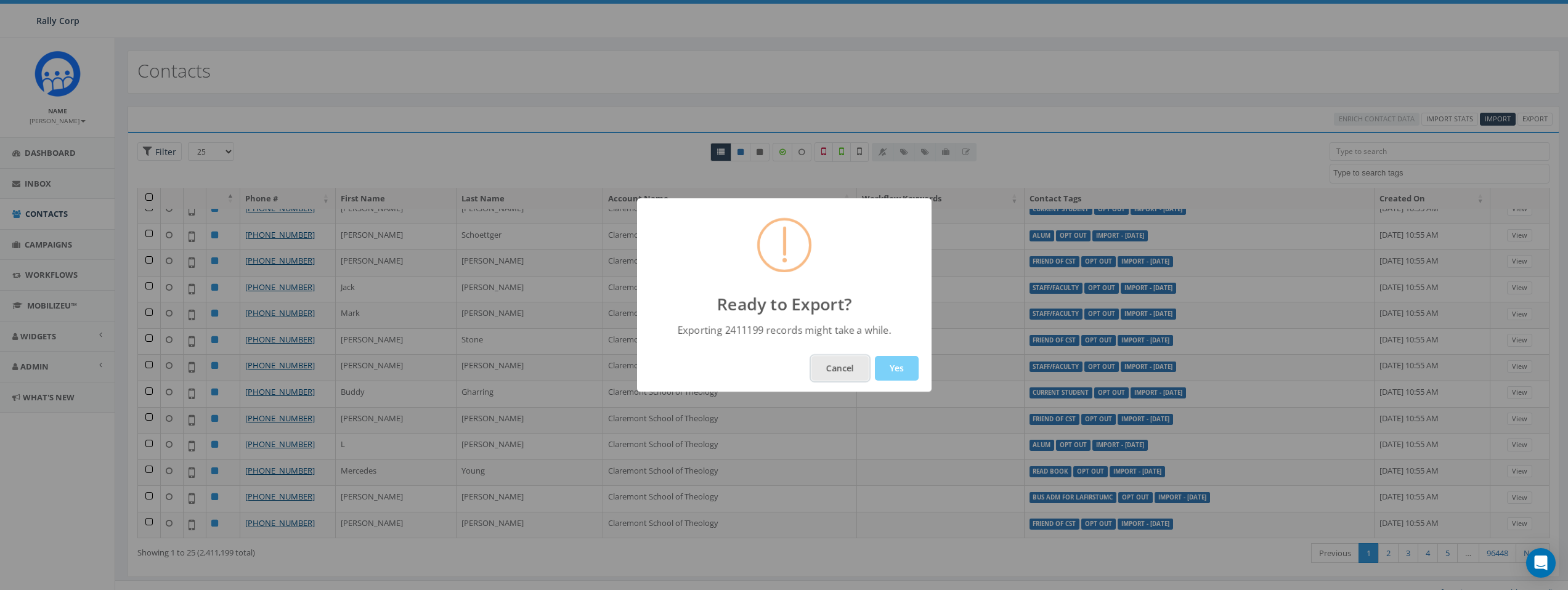
click at [844, 373] on button "Cancel" at bounding box center [840, 368] width 58 height 24
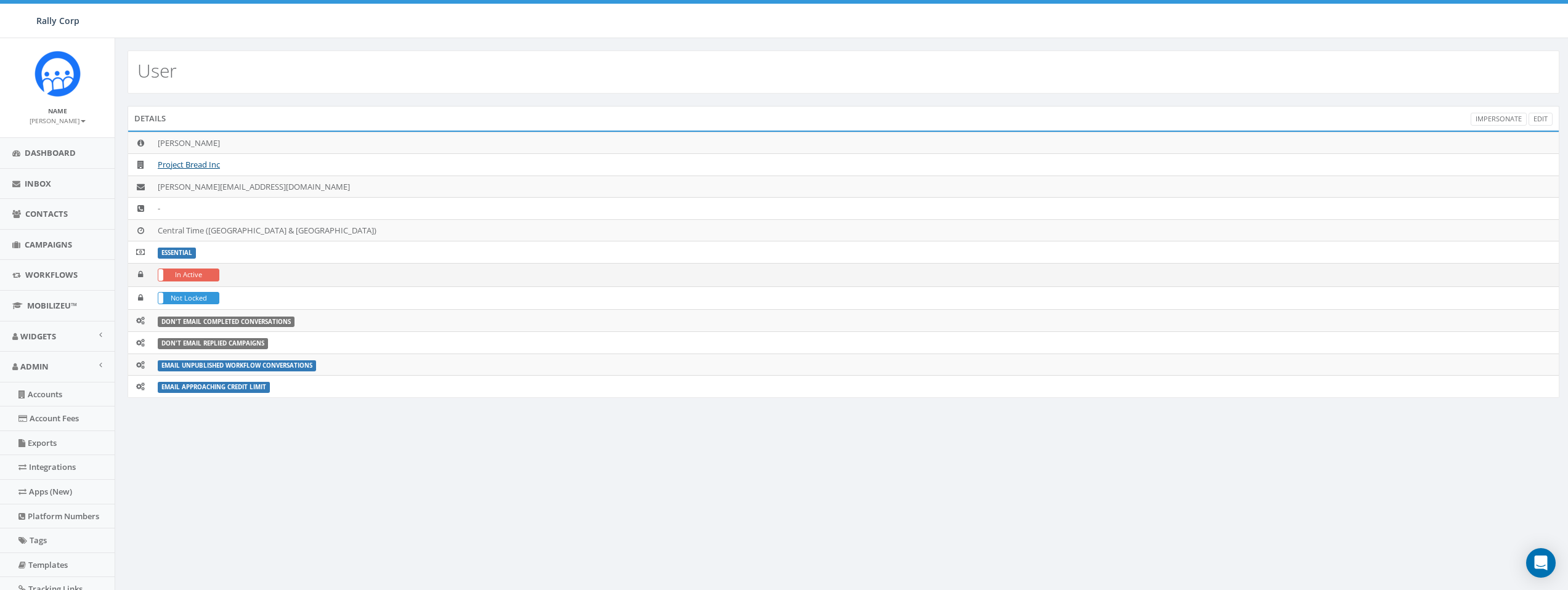
click at [181, 274] on label "In Active" at bounding box center [189, 275] width 61 height 12
click at [1476, 120] on link "Impersonate" at bounding box center [1499, 119] width 56 height 13
